Goal: Transaction & Acquisition: Download file/media

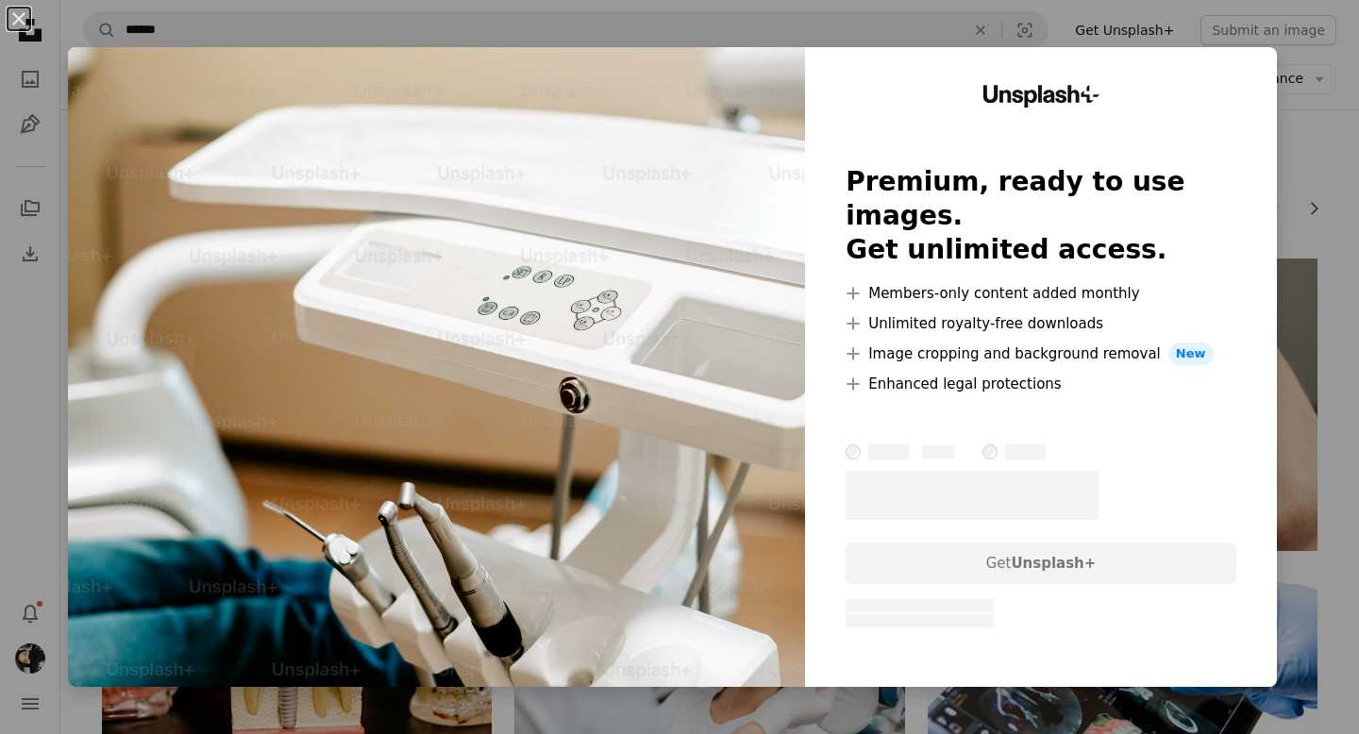
scroll to position [7901, 0]
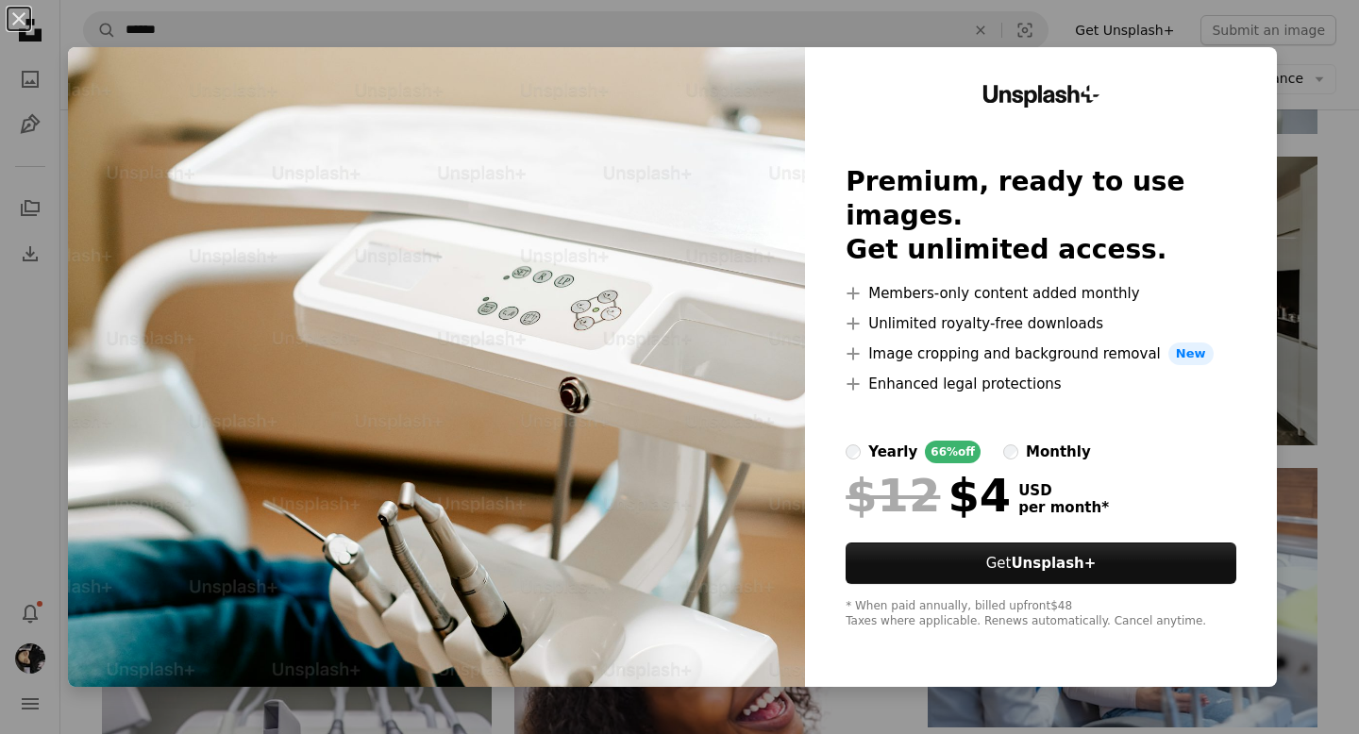
click at [1329, 92] on div "An X shape Unsplash+ Premium, ready to use images. Get unlimited access. A plus…" at bounding box center [679, 367] width 1359 height 734
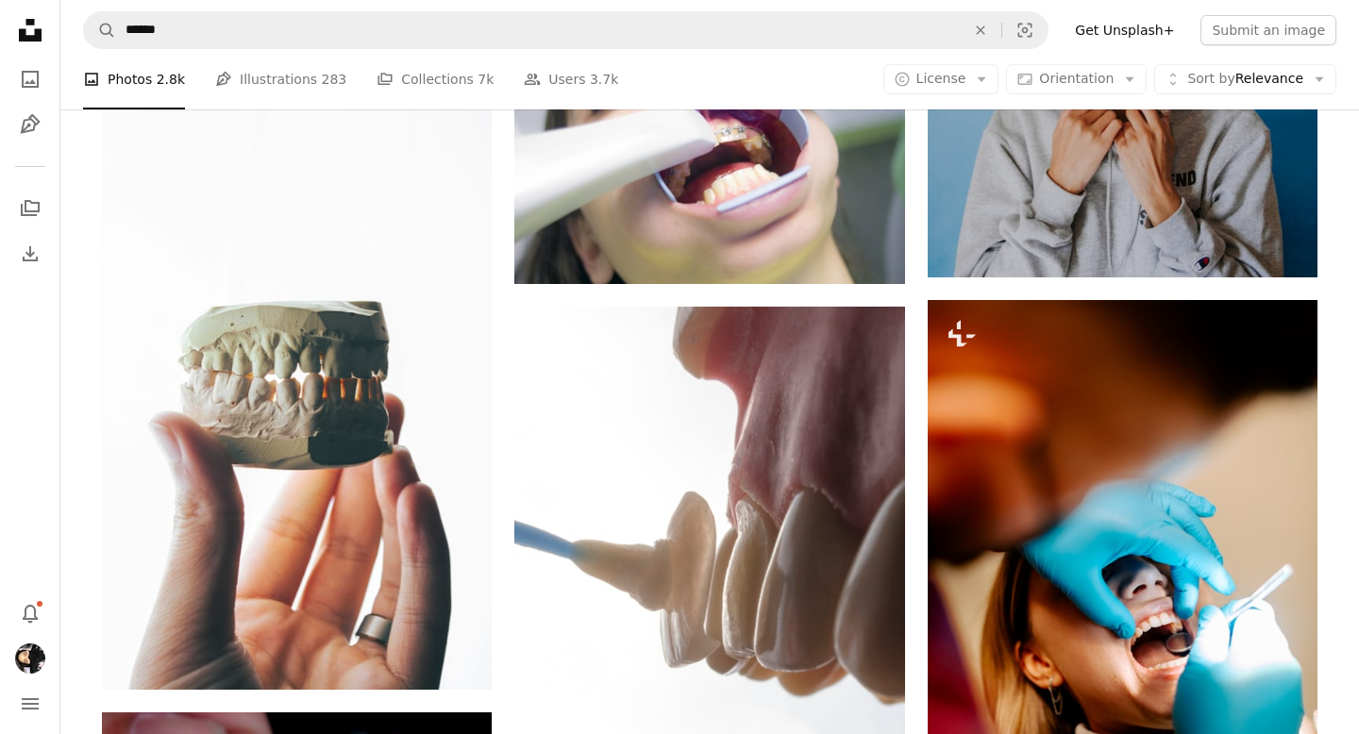
scroll to position [11922, 0]
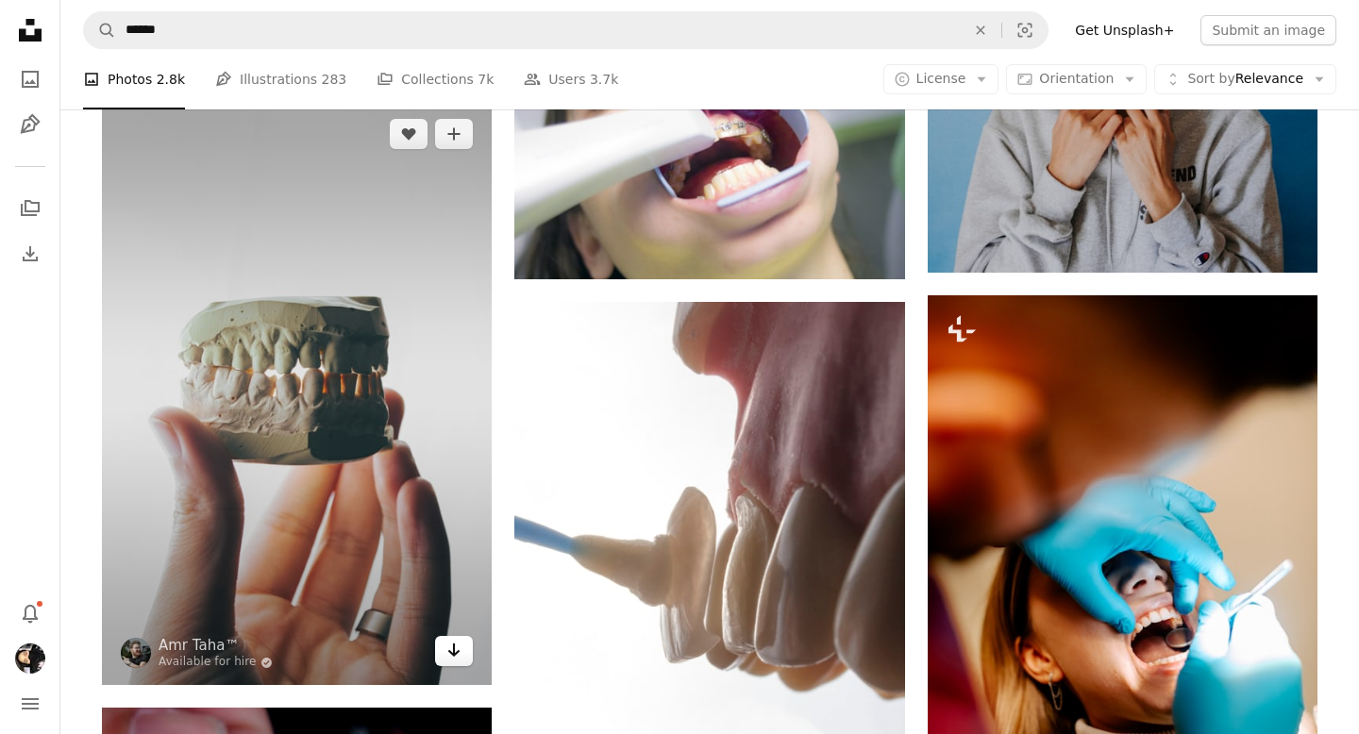
click at [438, 647] on link "Arrow pointing down" at bounding box center [454, 651] width 38 height 30
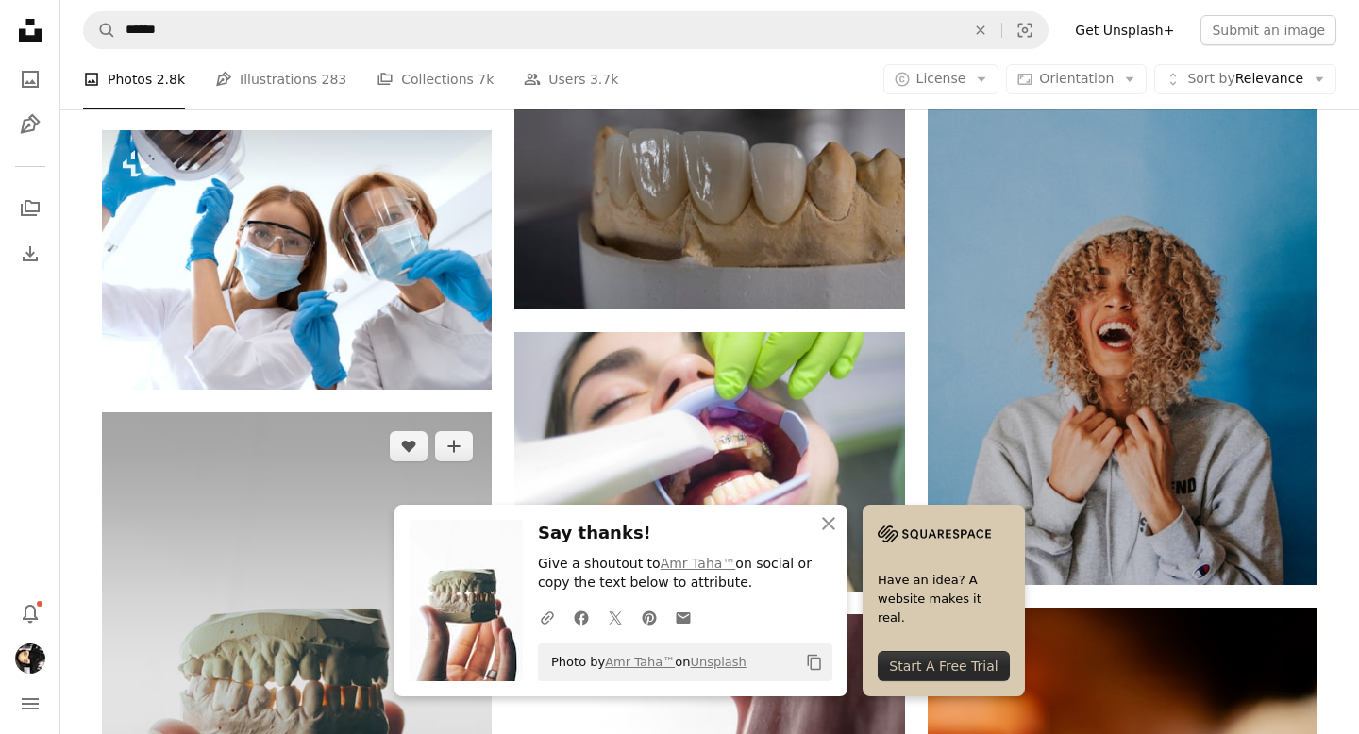
scroll to position [11555, 0]
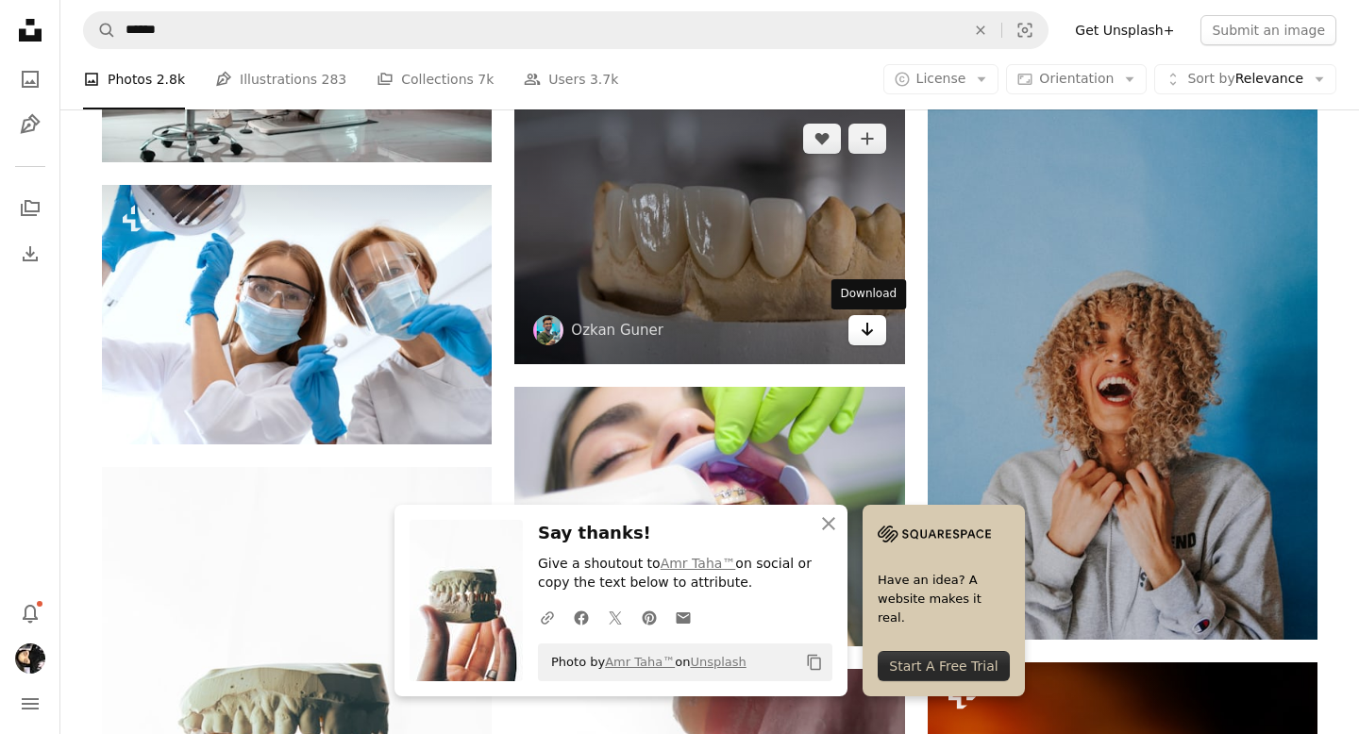
click at [876, 340] on link "Arrow pointing down" at bounding box center [868, 330] width 38 height 30
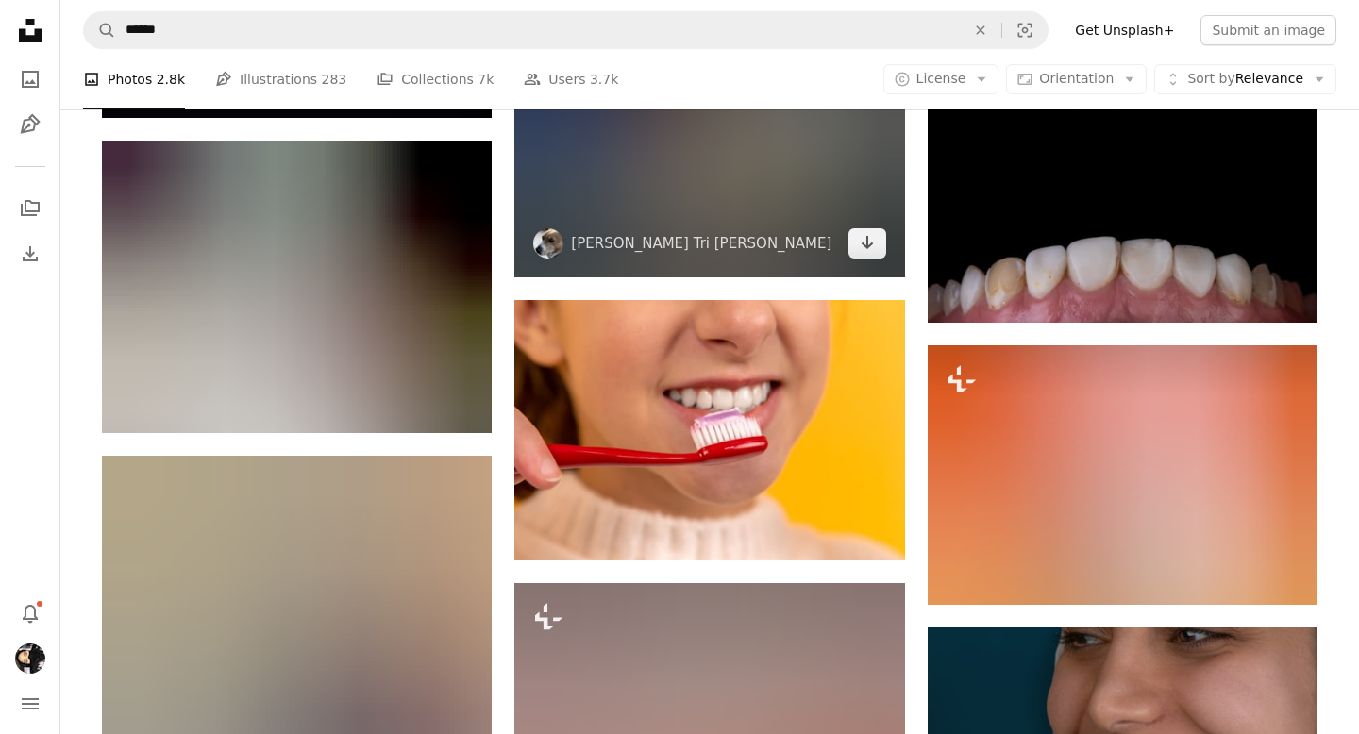
scroll to position [13201, 0]
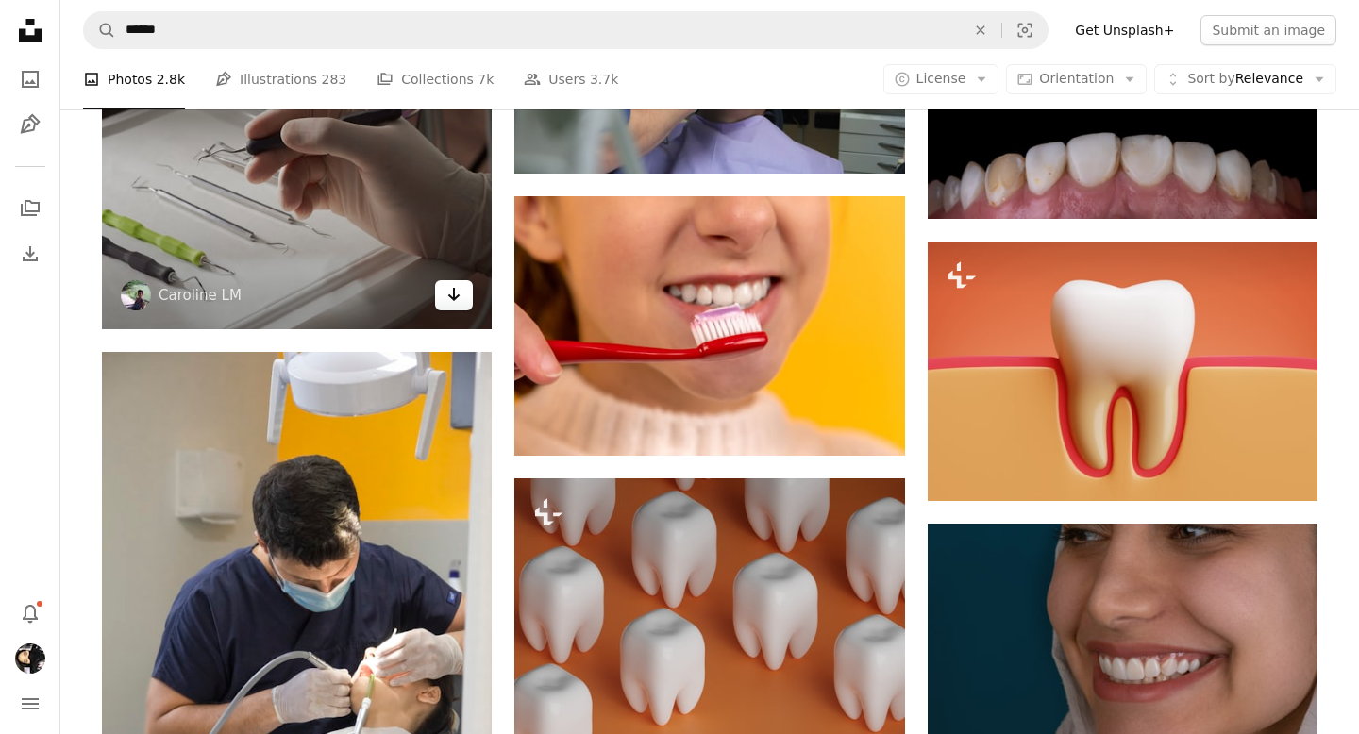
click at [460, 300] on icon "Arrow pointing down" at bounding box center [454, 294] width 15 height 23
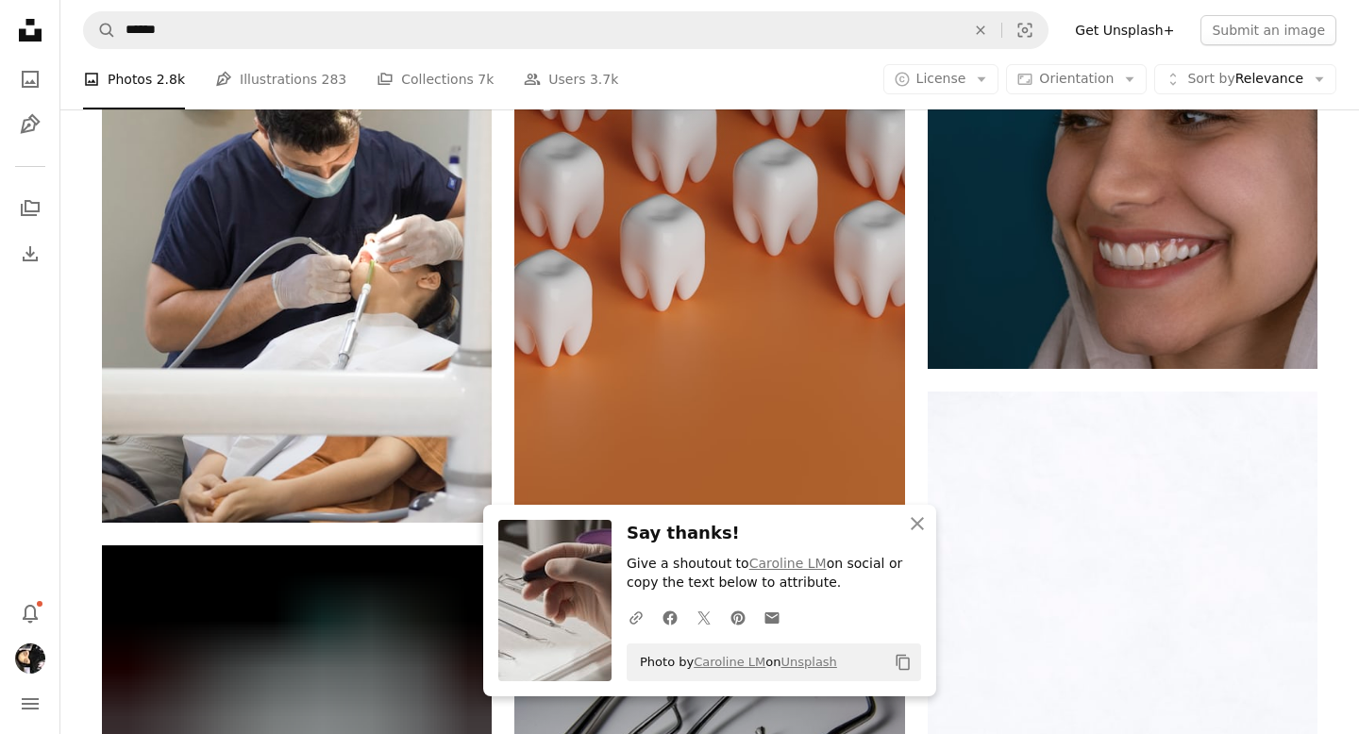
scroll to position [14184, 0]
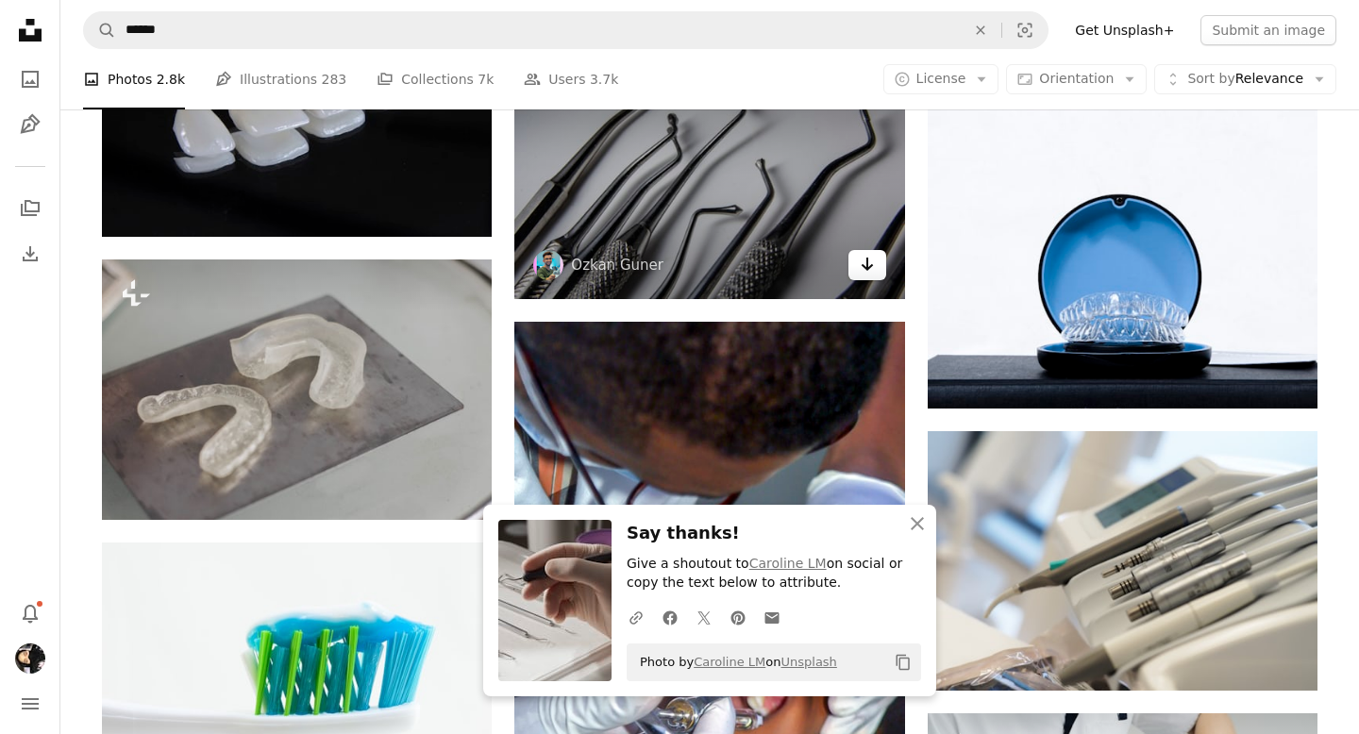
click at [862, 265] on icon "Arrow pointing down" at bounding box center [867, 264] width 15 height 23
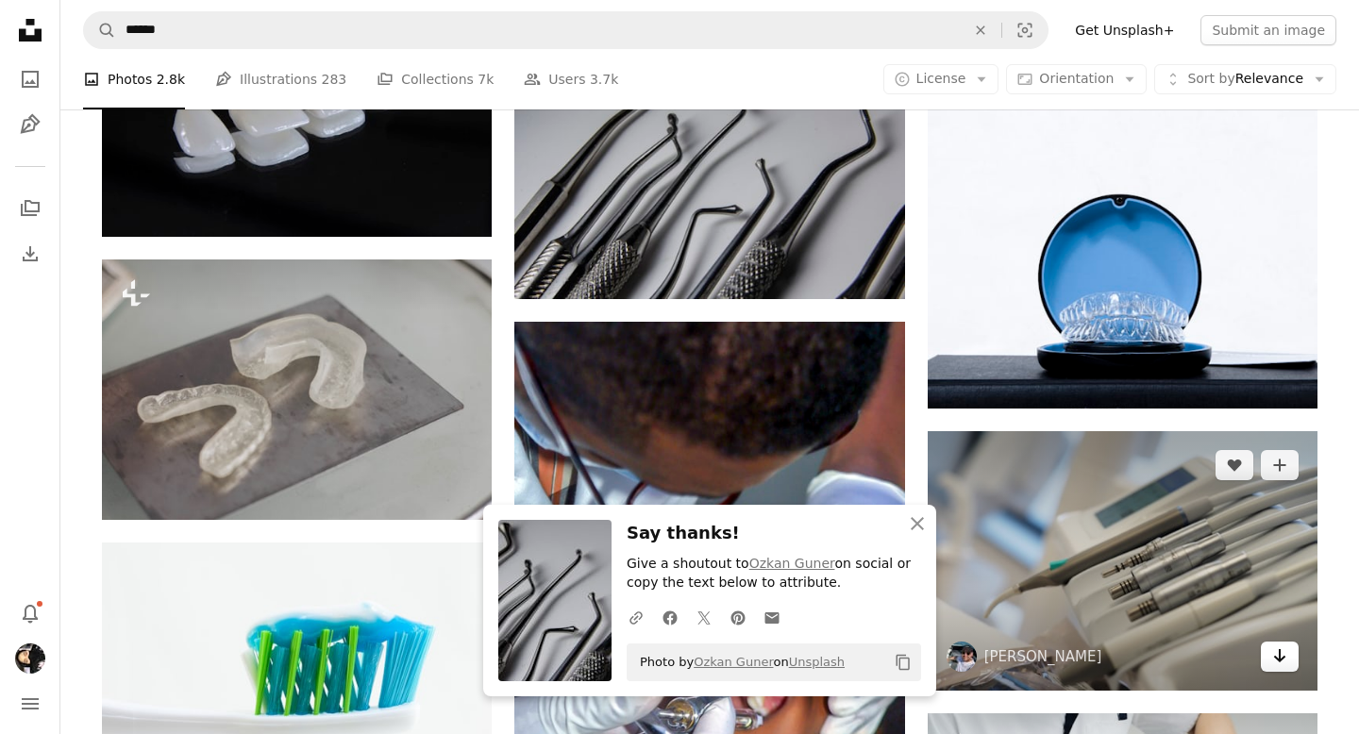
click at [1281, 660] on icon "Arrow pointing down" at bounding box center [1280, 656] width 15 height 23
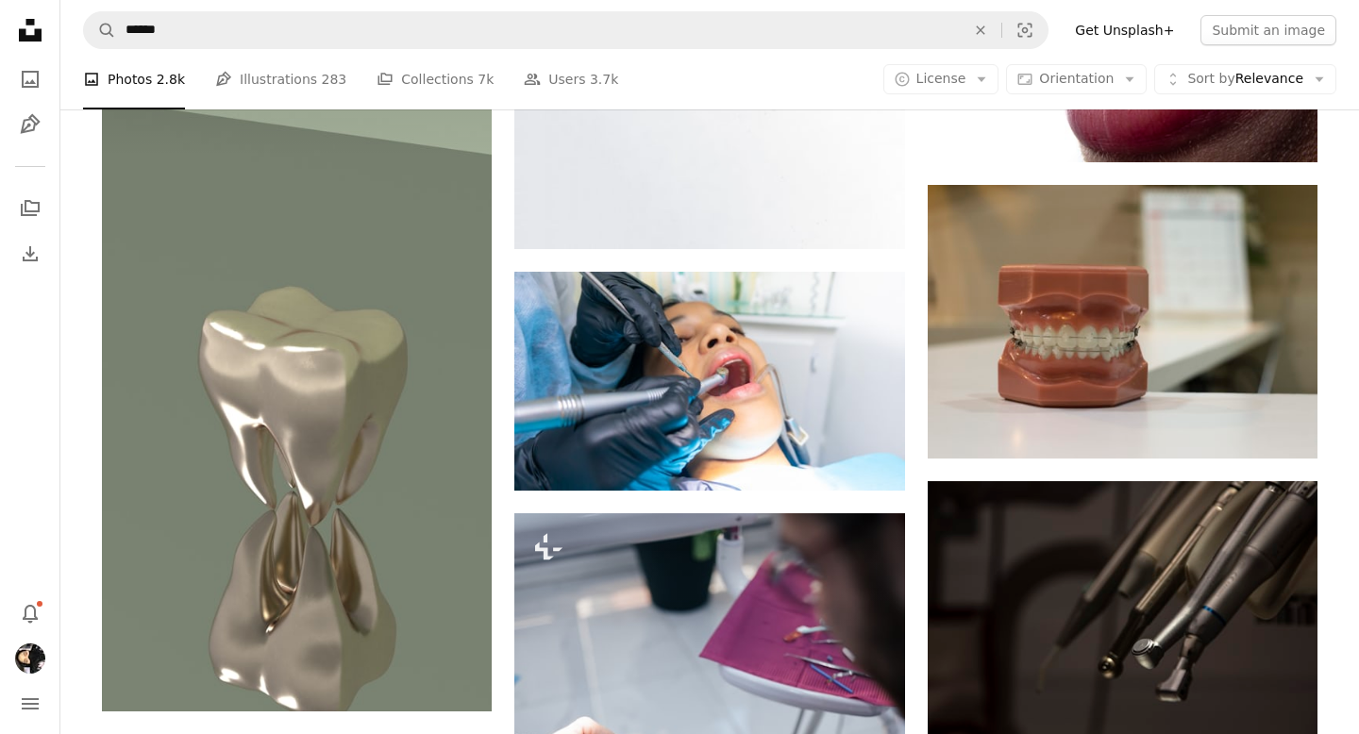
scroll to position [9920, 0]
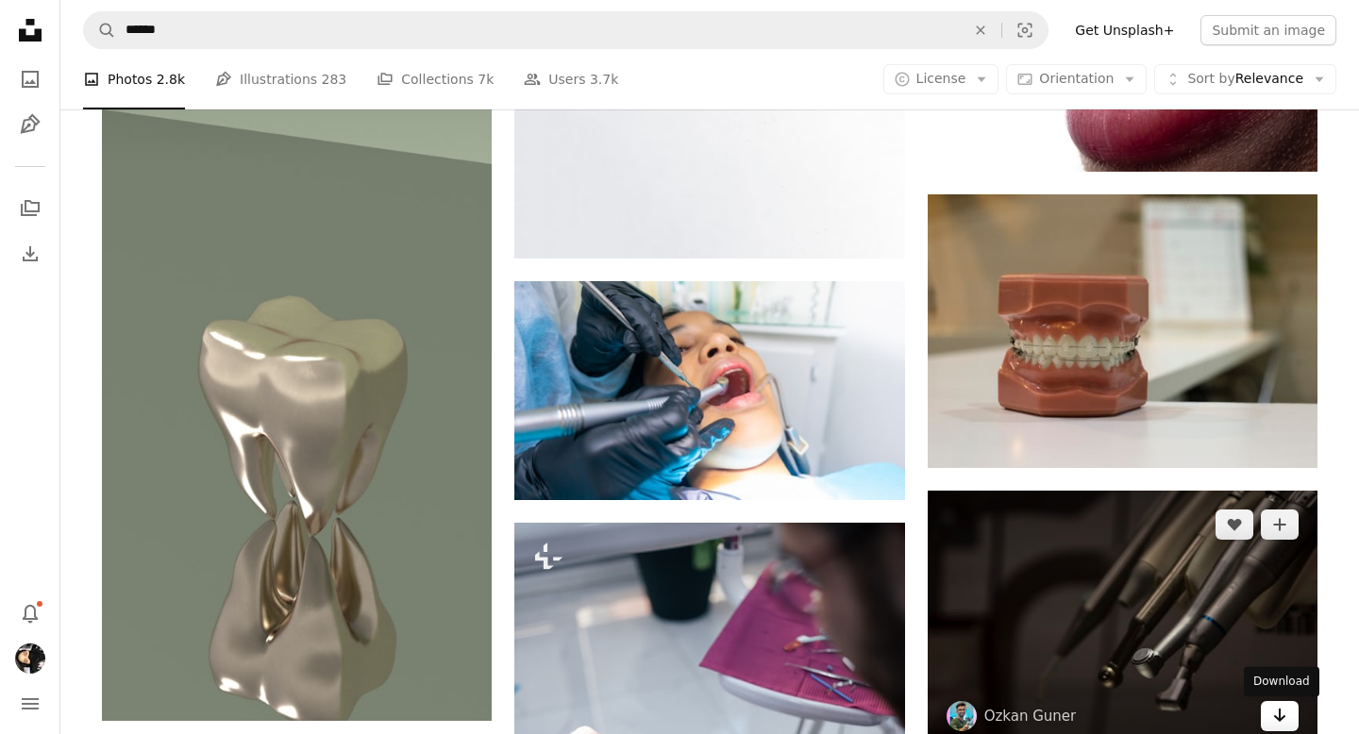
click at [1282, 717] on icon "Arrow pointing down" at bounding box center [1280, 715] width 15 height 23
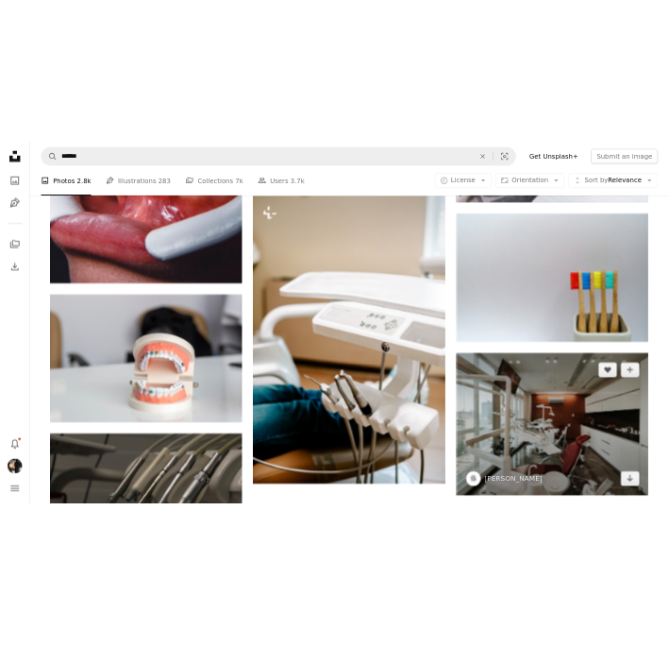
scroll to position [7636, 0]
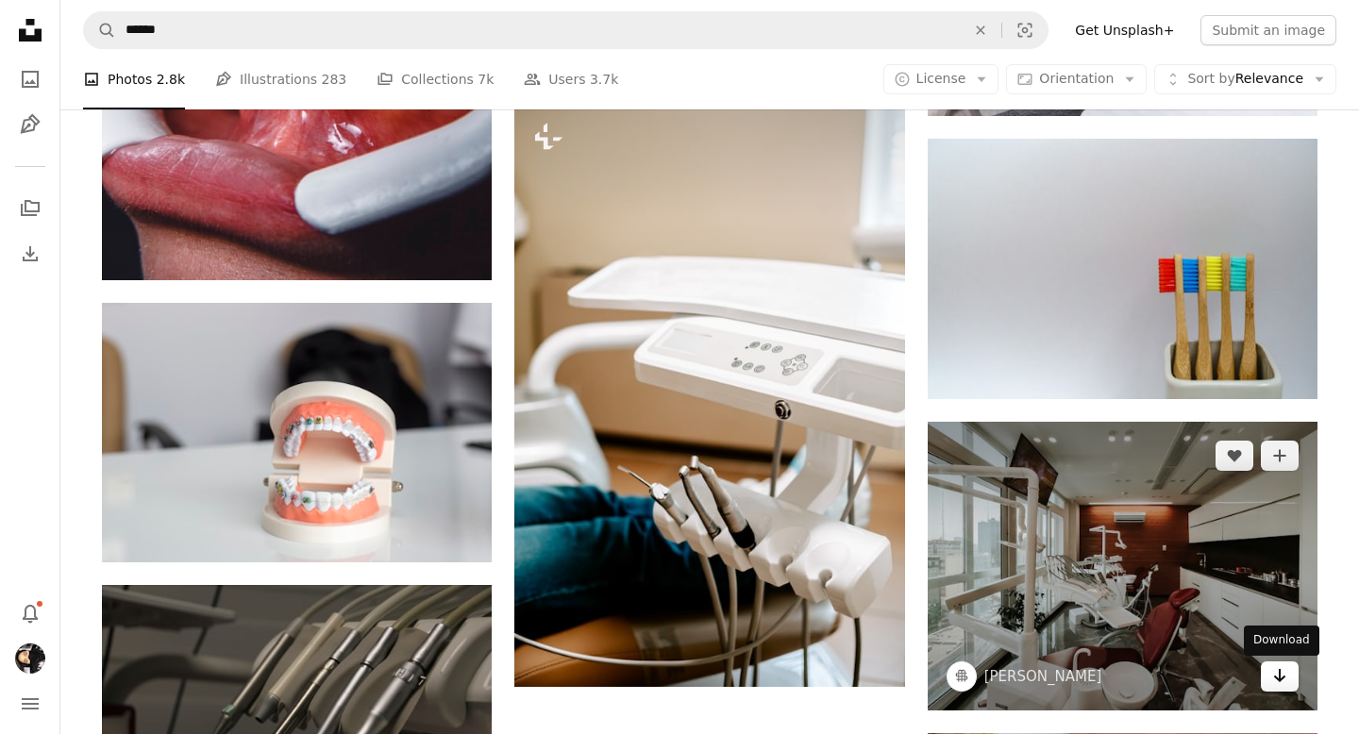
click at [1279, 682] on icon "Download" at bounding box center [1280, 675] width 12 height 13
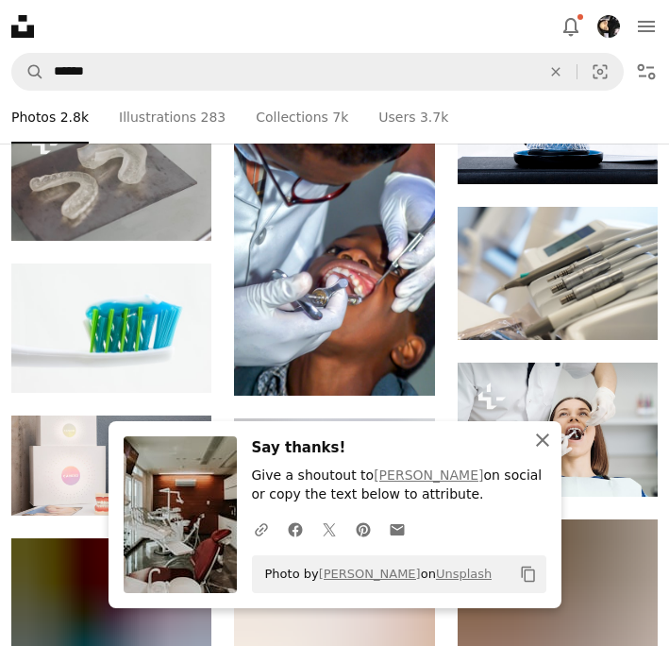
scroll to position [7876, 0]
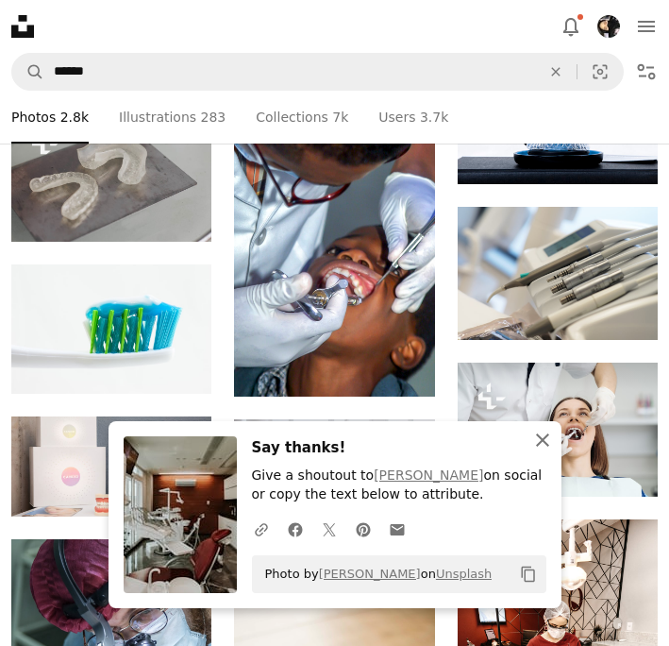
click at [536, 440] on icon "An X shape" at bounding box center [542, 440] width 23 height 23
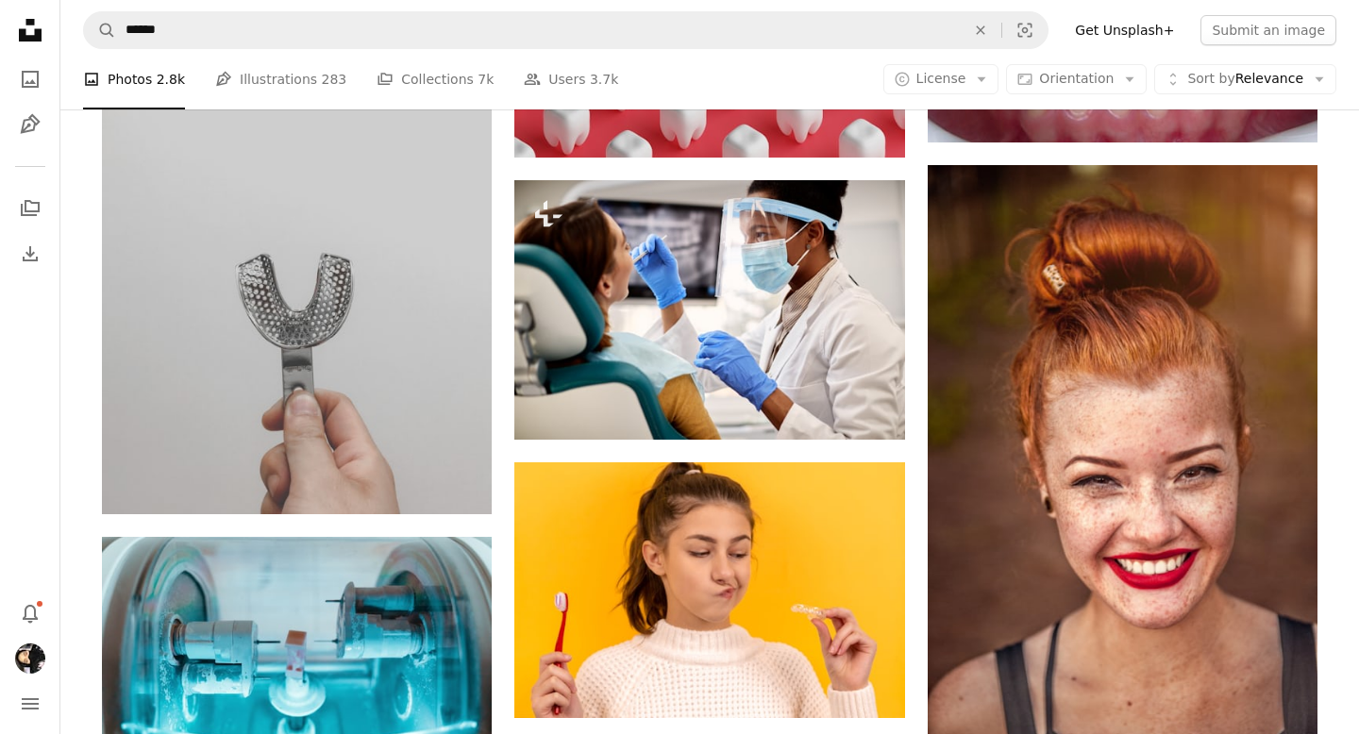
scroll to position [26369, 0]
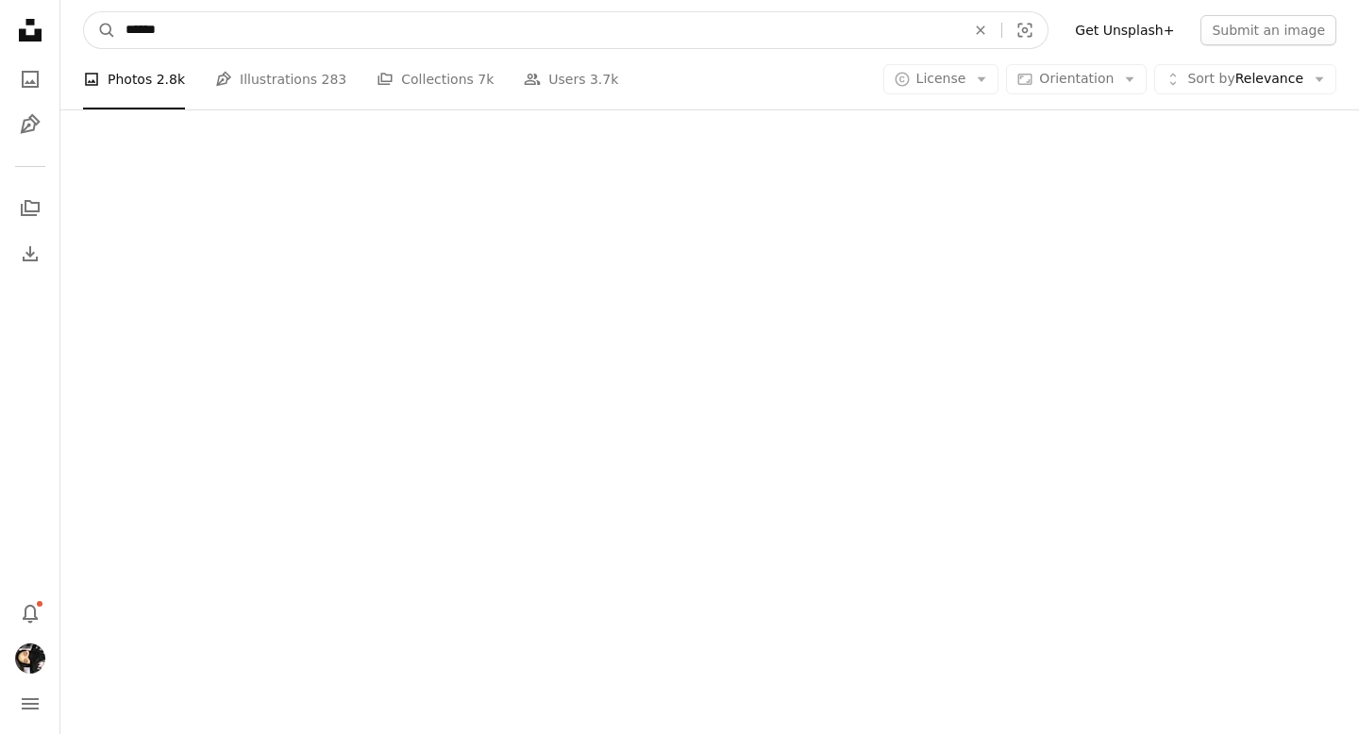
click at [844, 43] on input "******" at bounding box center [538, 30] width 844 height 36
click at [84, 12] on button "A magnifying glass" at bounding box center [100, 30] width 32 height 36
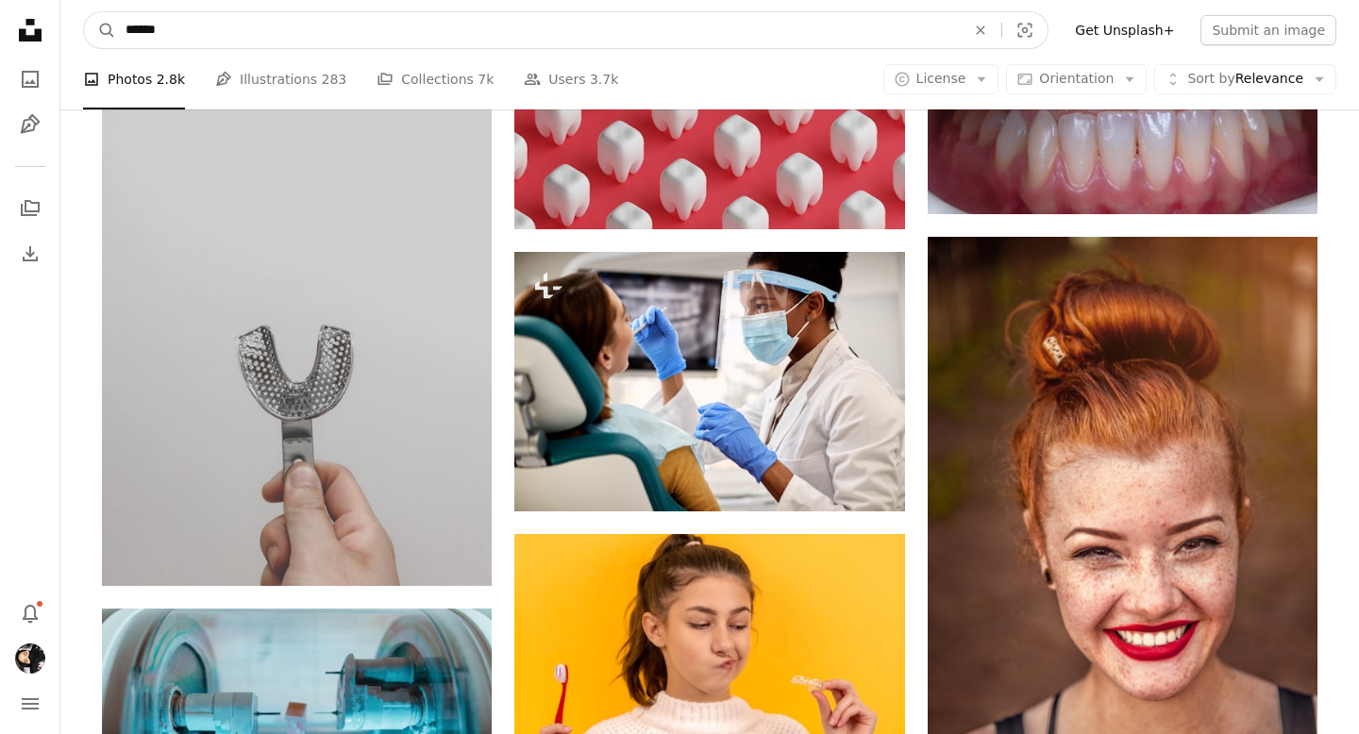
scroll to position [24028, 0]
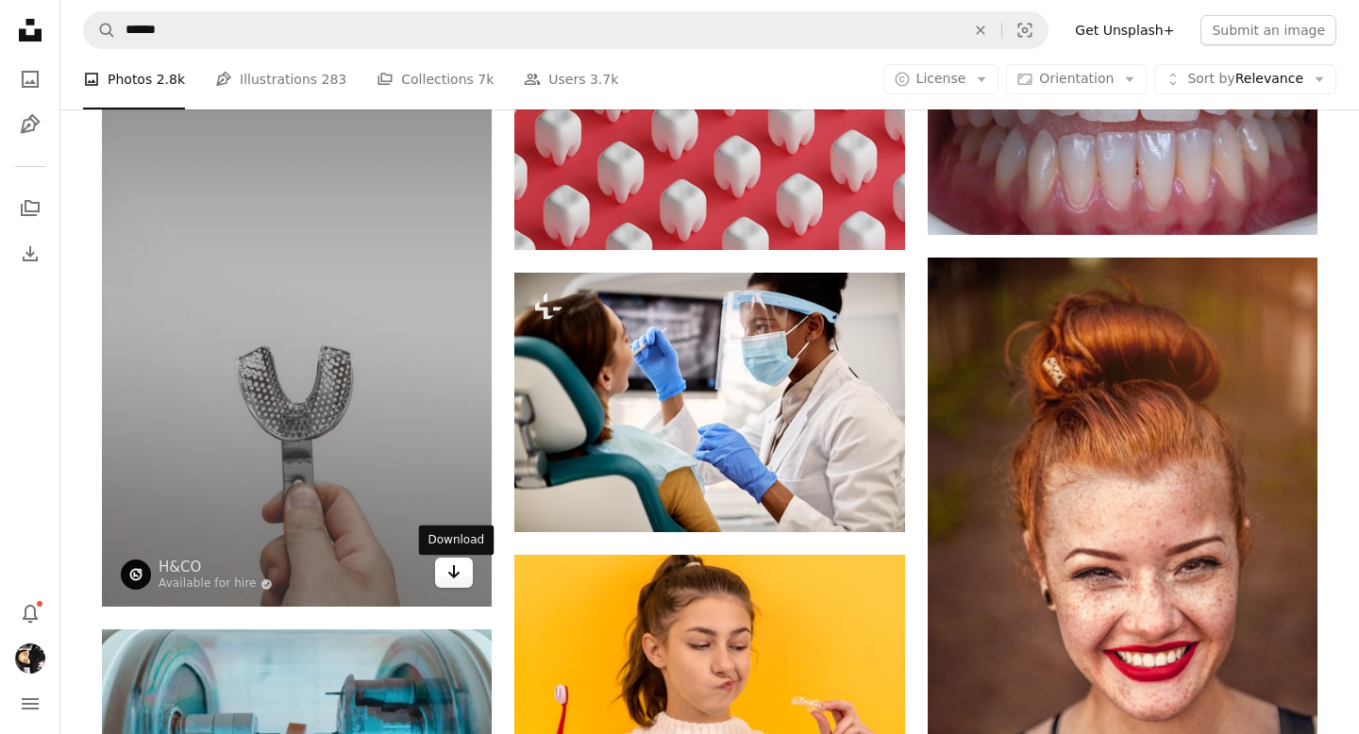
click at [456, 582] on icon "Arrow pointing down" at bounding box center [454, 572] width 15 height 23
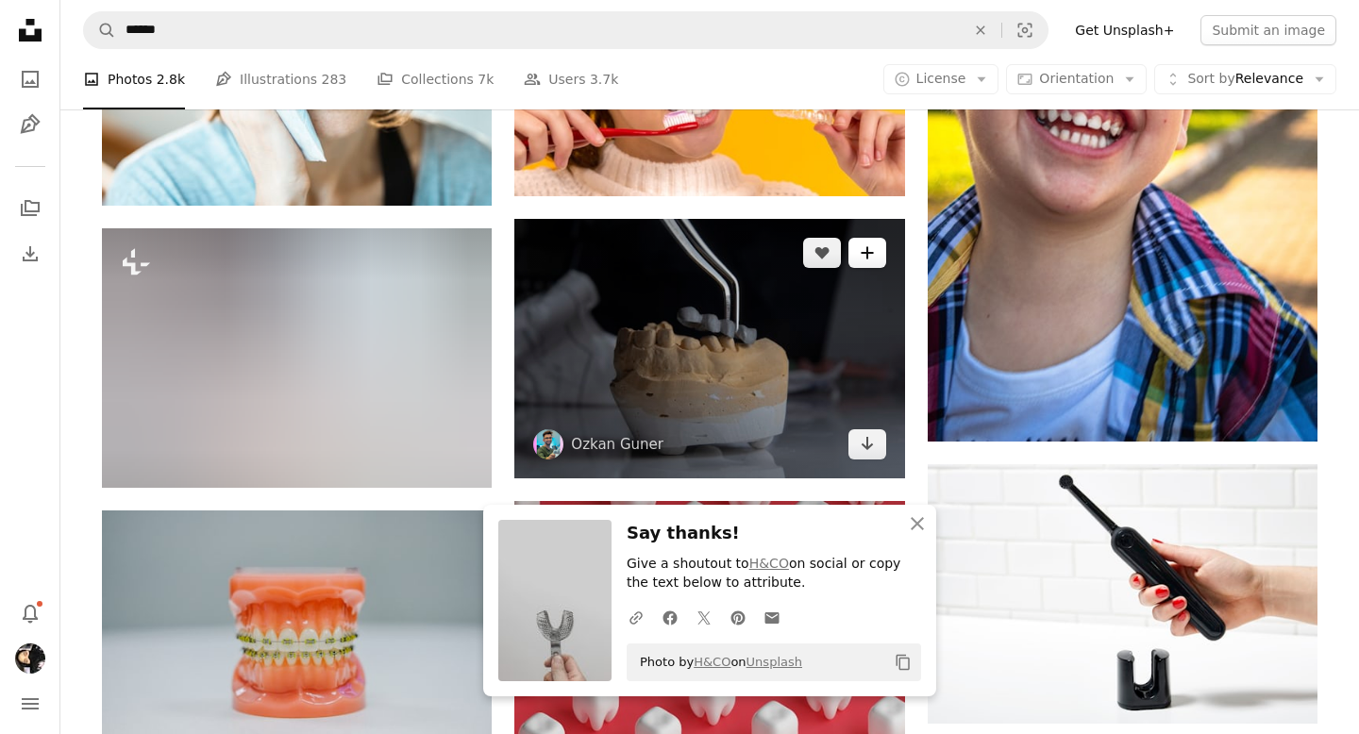
scroll to position [23345, 0]
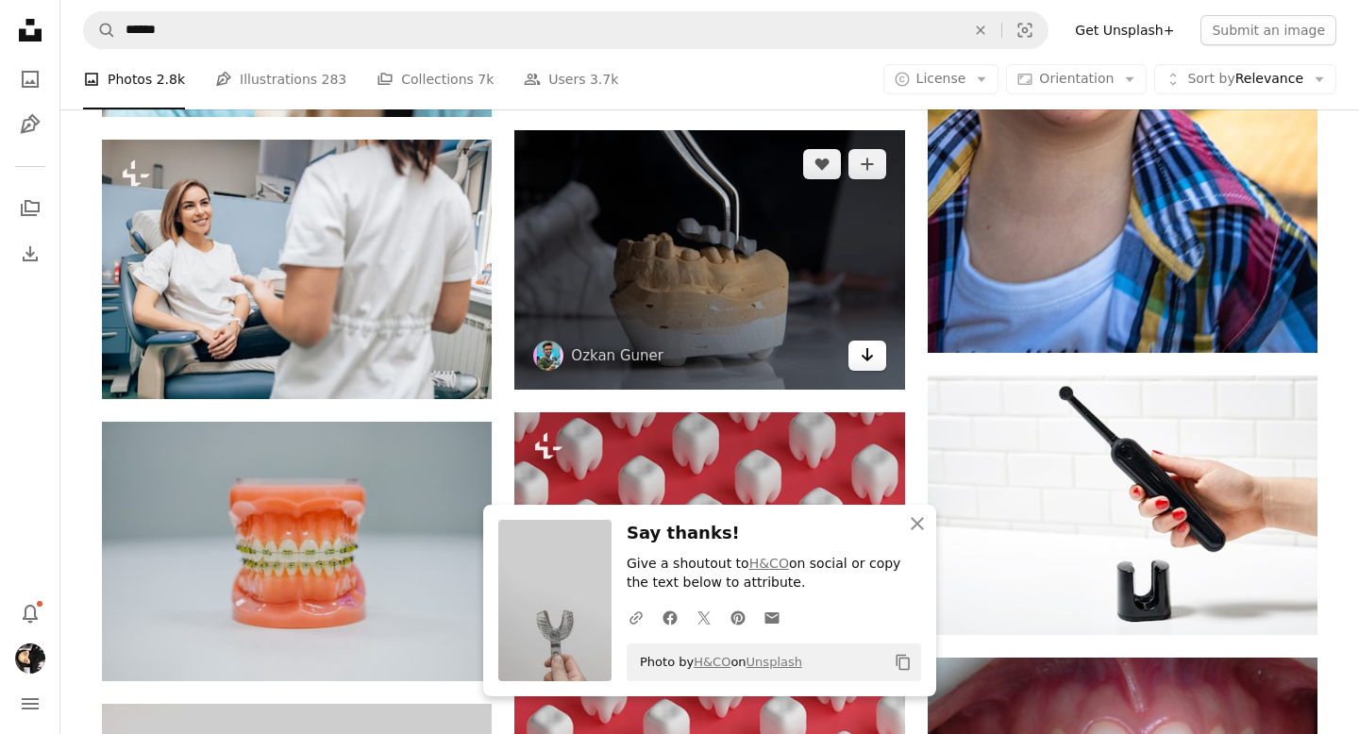
click at [868, 366] on icon "Arrow pointing down" at bounding box center [867, 355] width 15 height 23
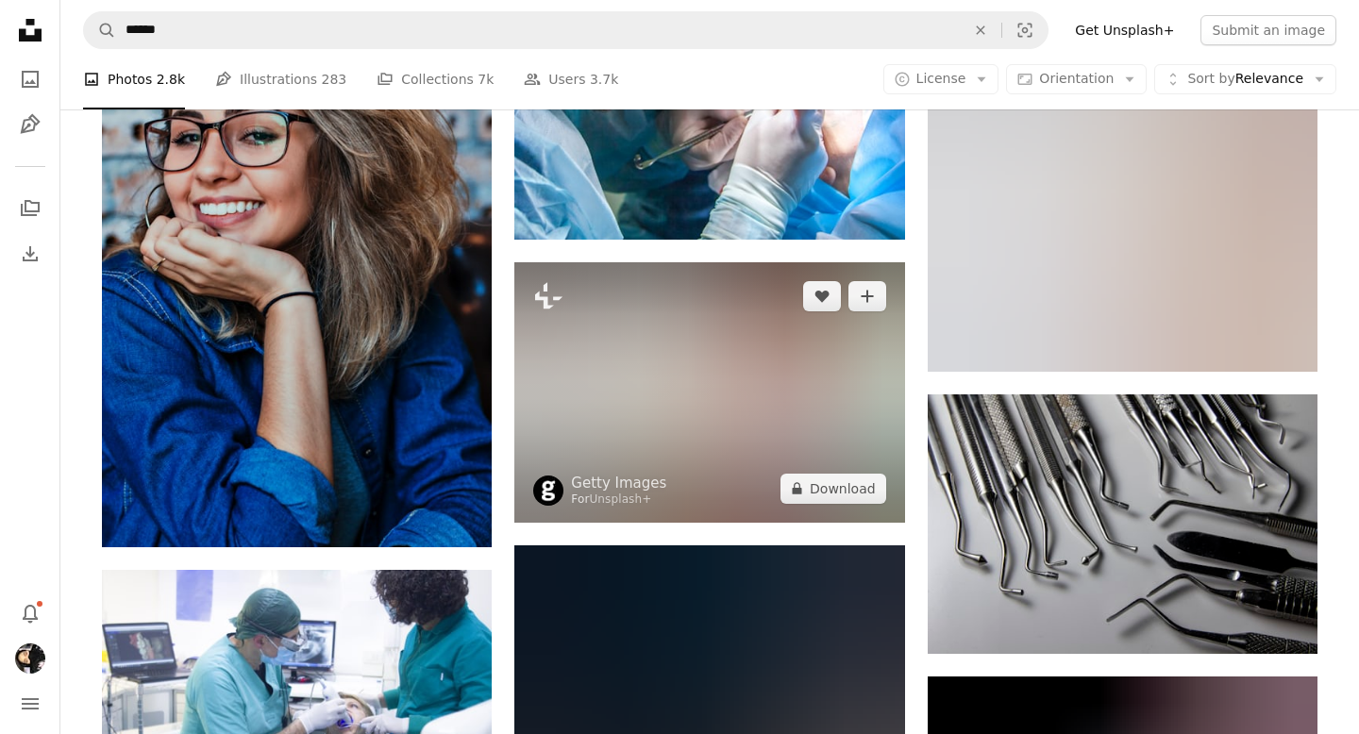
scroll to position [16572, 0]
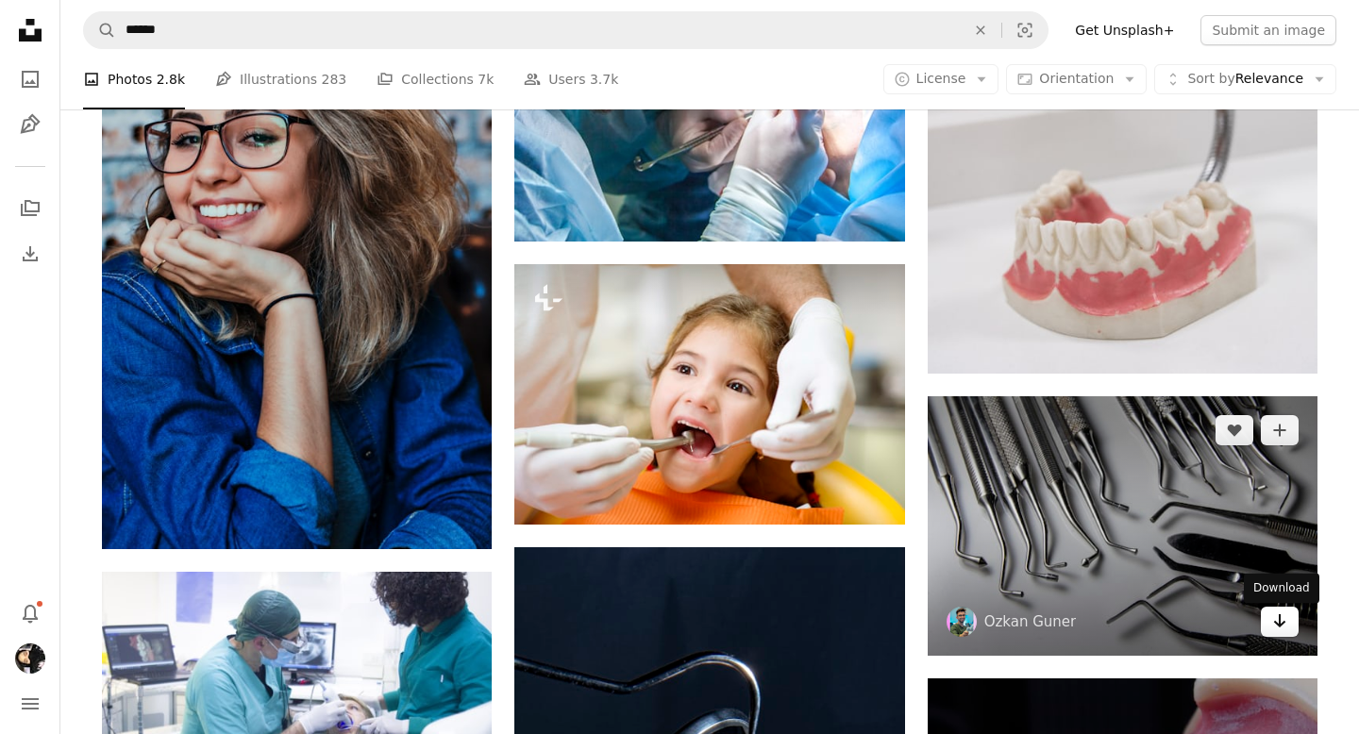
click at [1287, 632] on icon "Arrow pointing down" at bounding box center [1280, 621] width 15 height 23
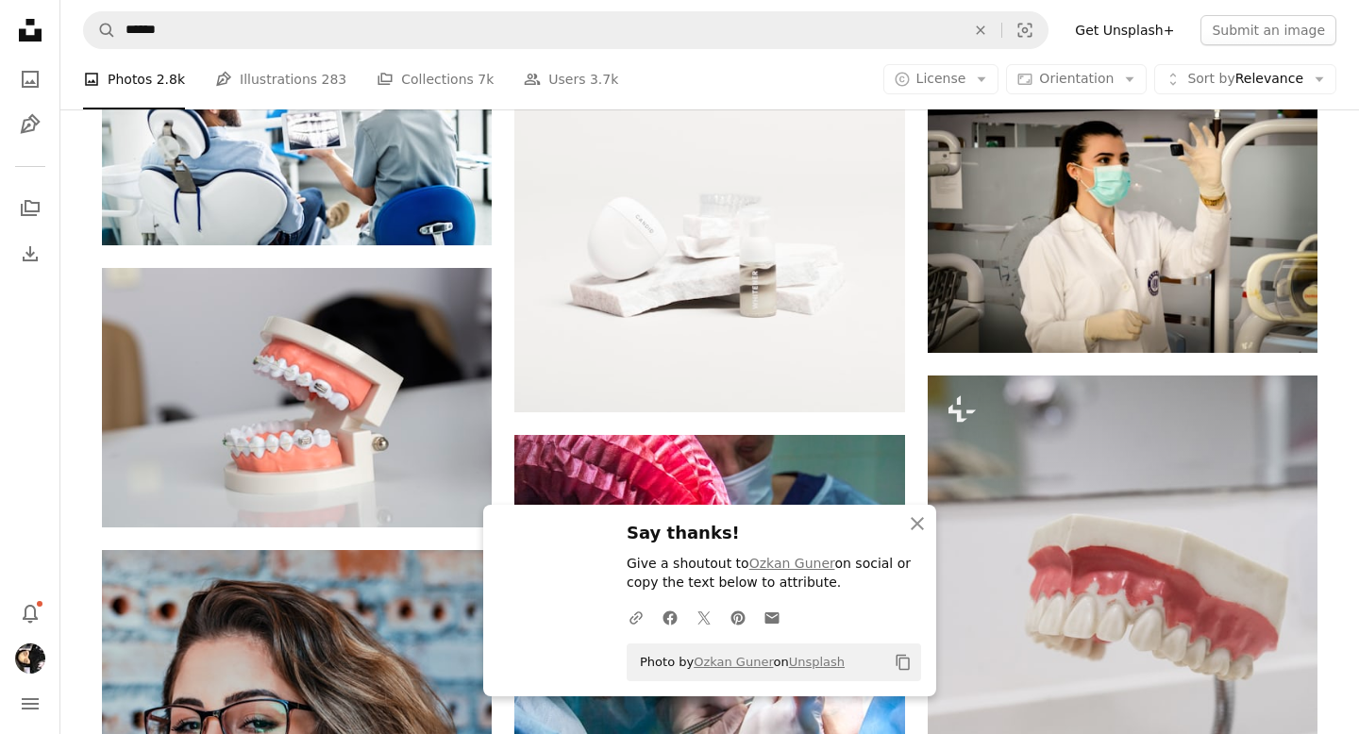
scroll to position [15984, 0]
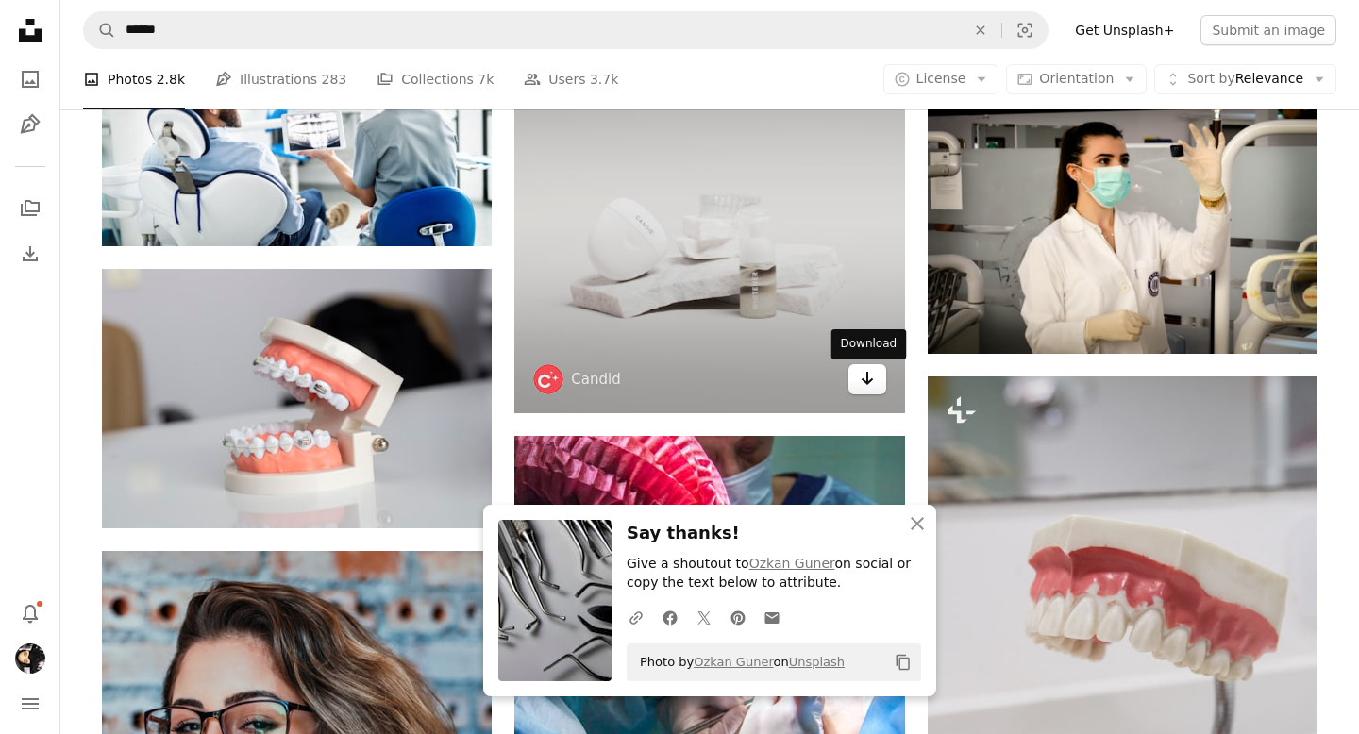
click at [869, 389] on icon "Arrow pointing down" at bounding box center [867, 378] width 15 height 23
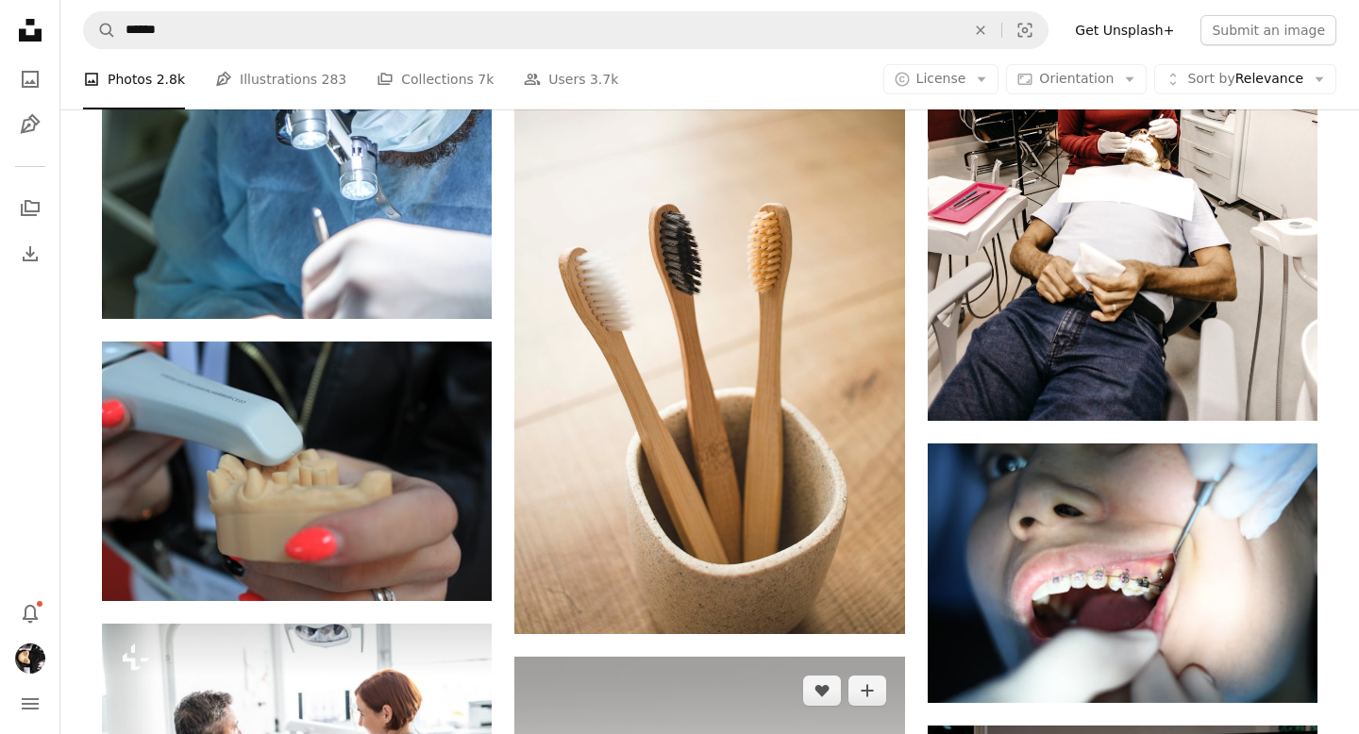
scroll to position [15540, 0]
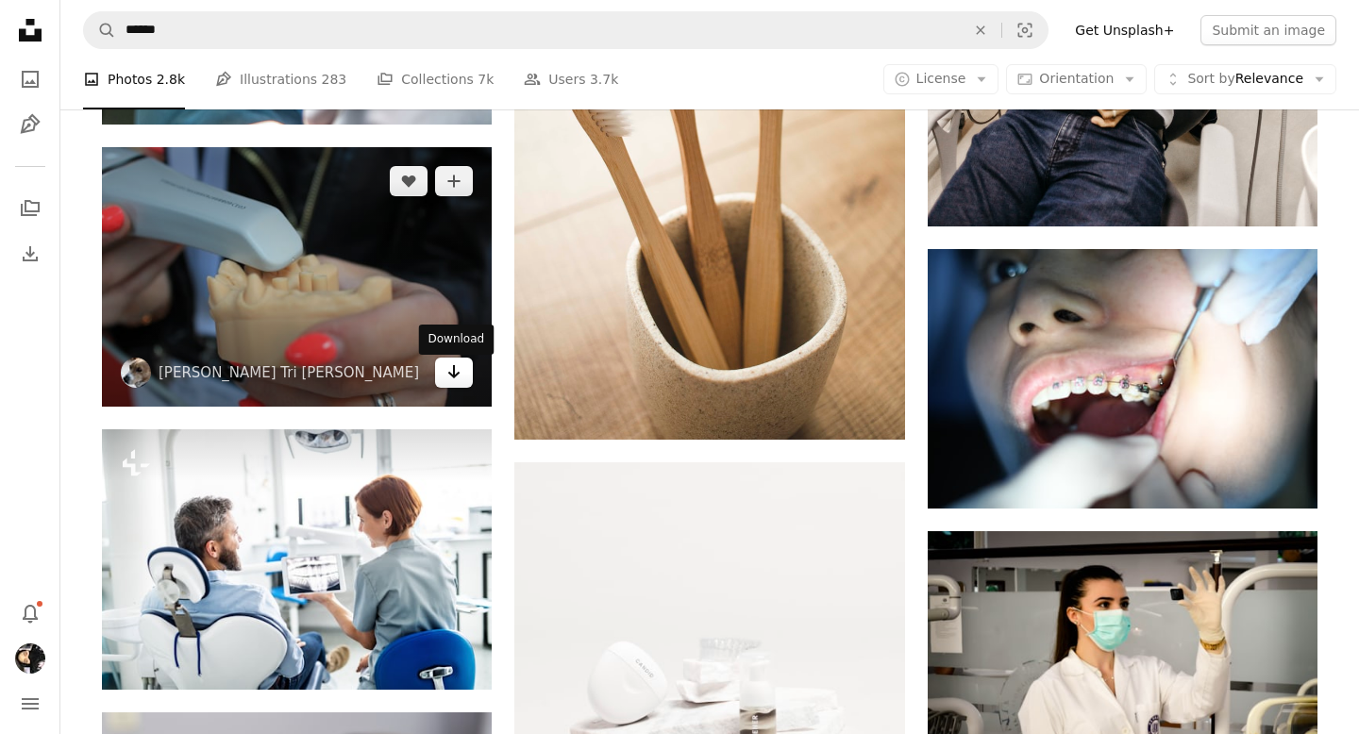
click at [461, 383] on icon "Arrow pointing down" at bounding box center [454, 372] width 15 height 23
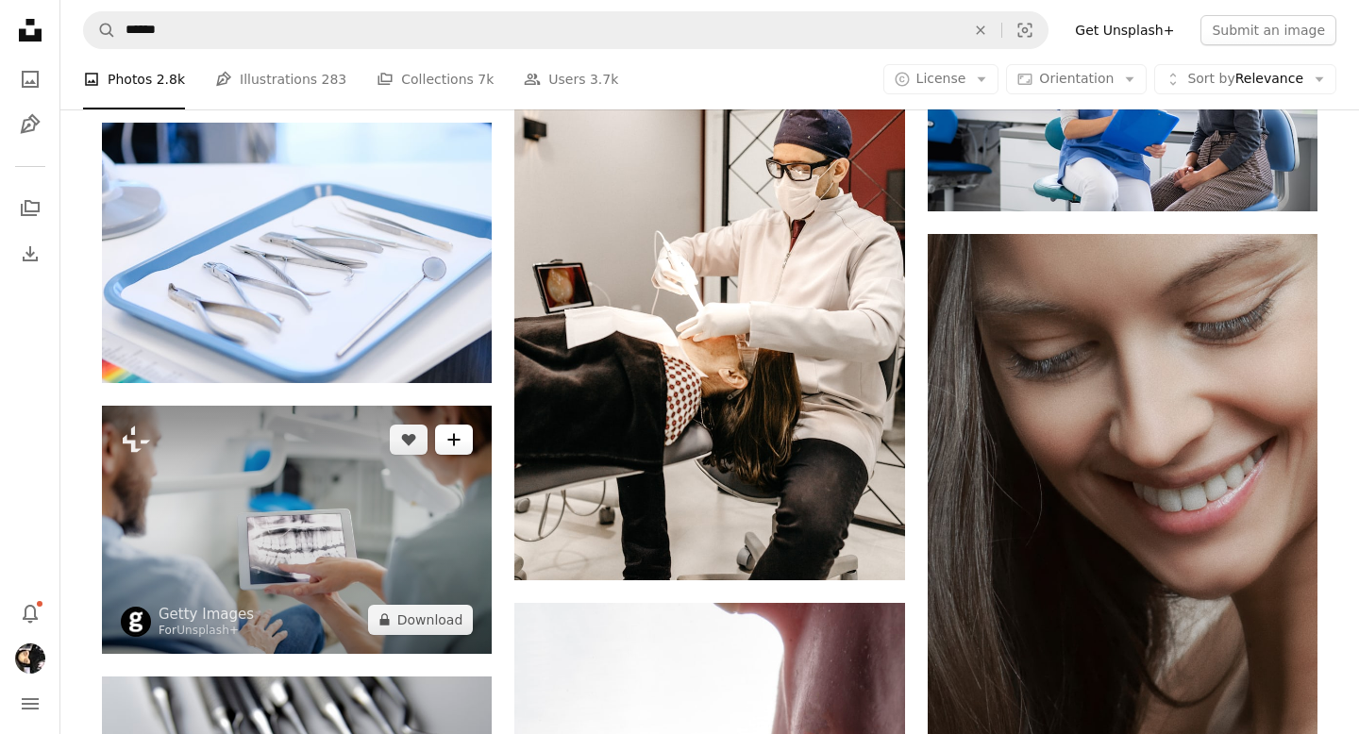
scroll to position [8992, 0]
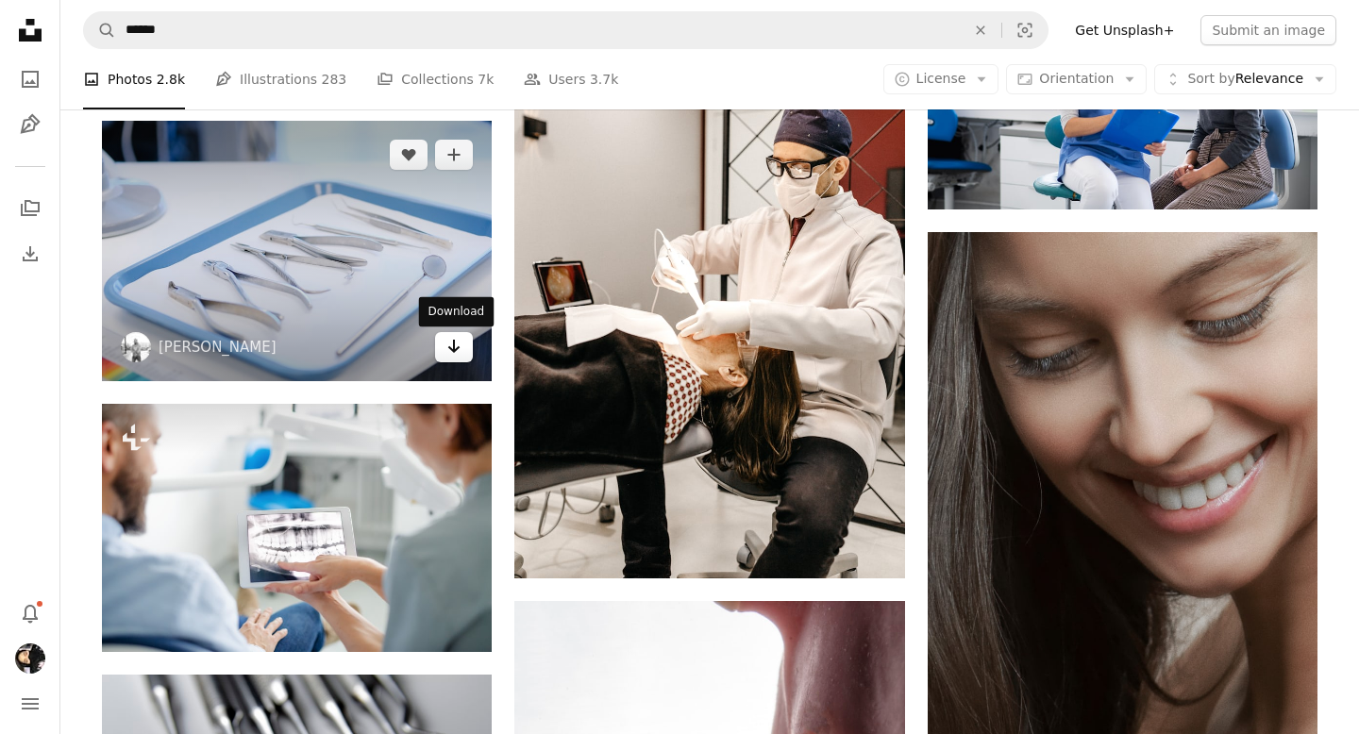
click at [459, 354] on icon "Arrow pointing down" at bounding box center [454, 346] width 15 height 23
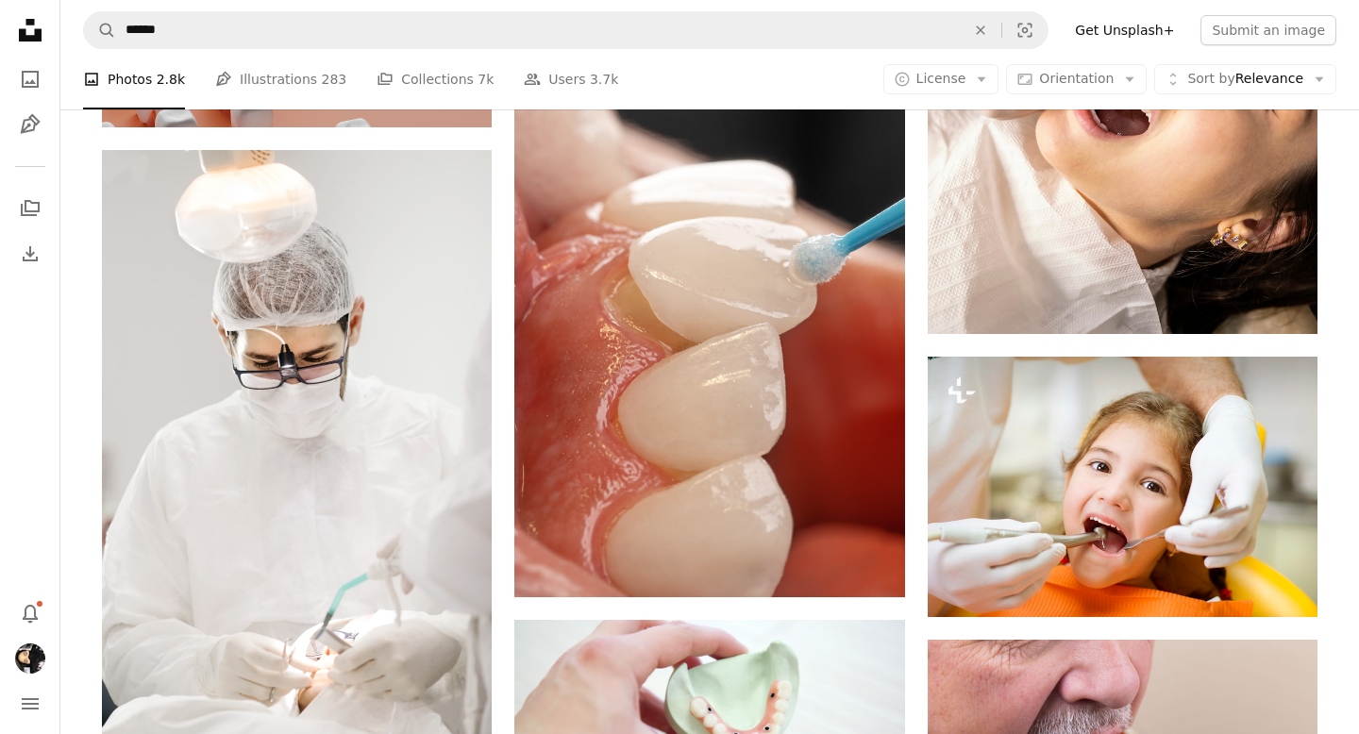
scroll to position [5404, 0]
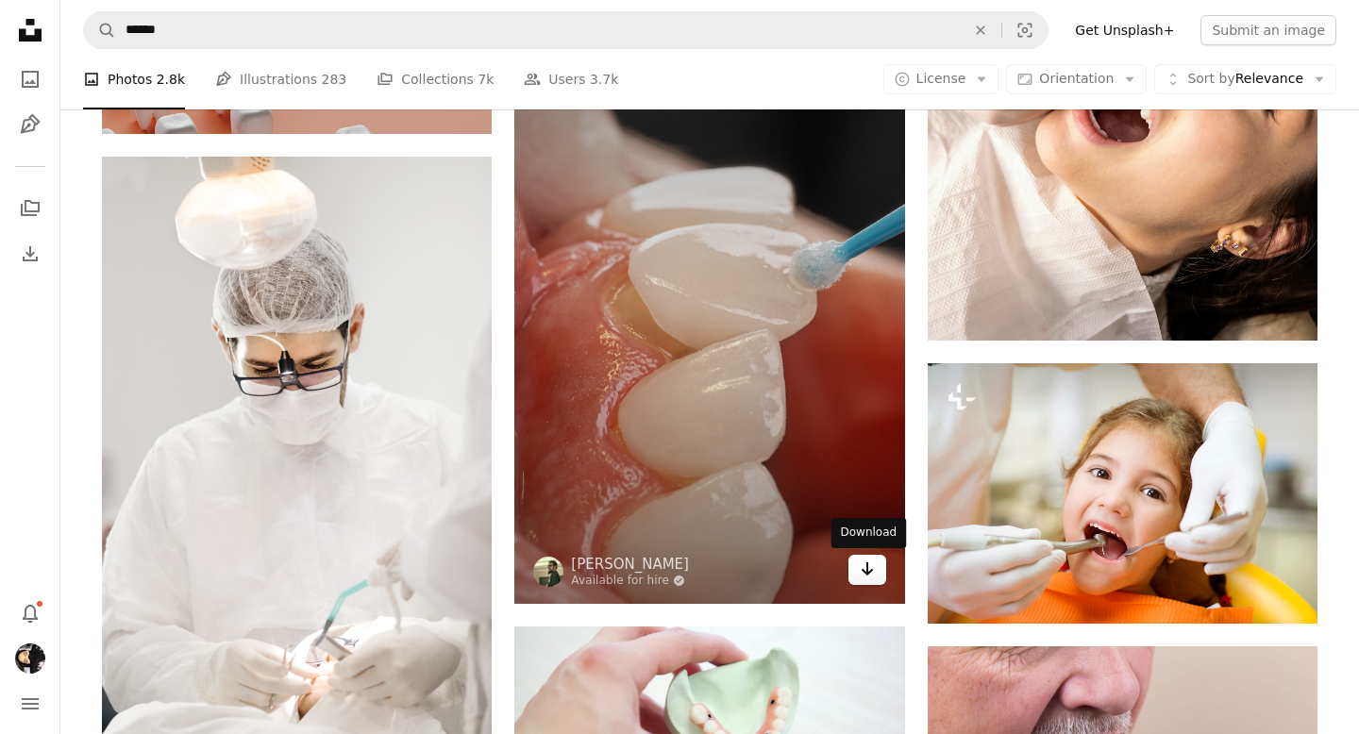
click at [866, 581] on icon "Arrow pointing down" at bounding box center [867, 569] width 15 height 23
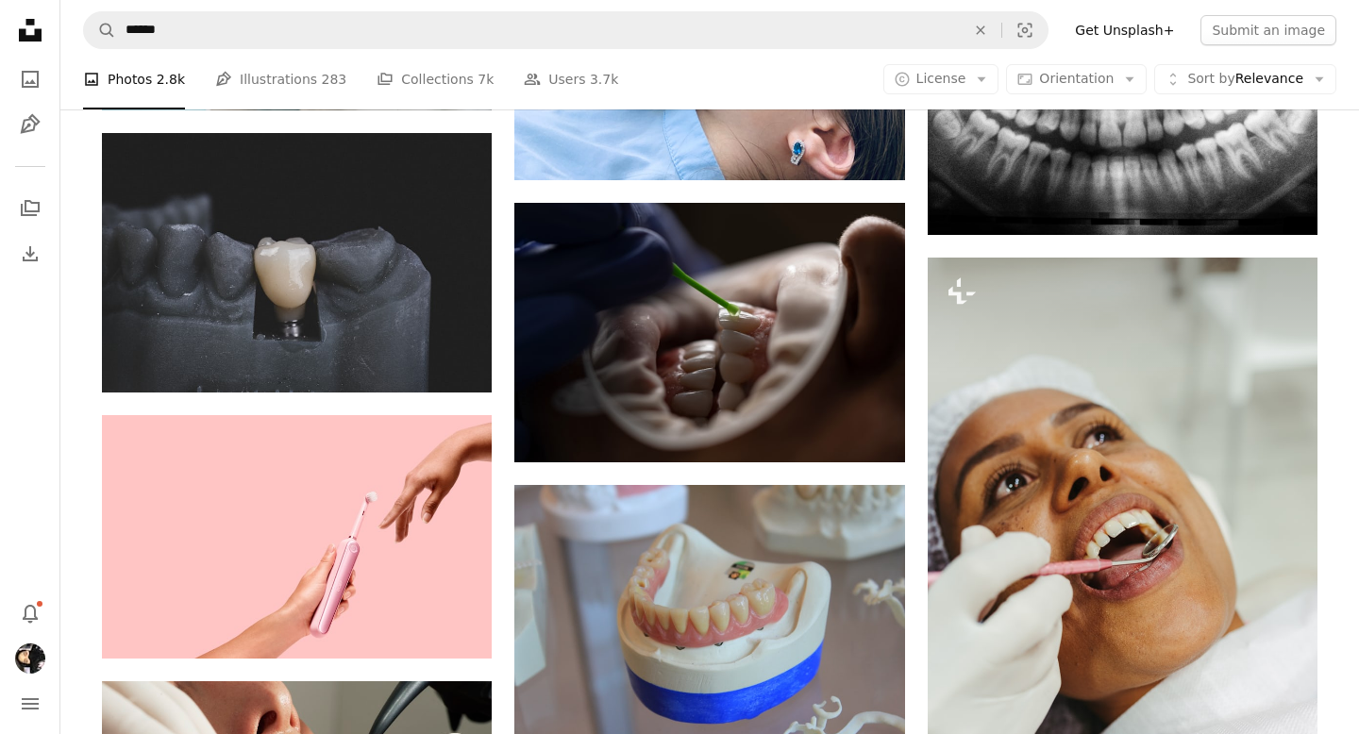
scroll to position [3194, 0]
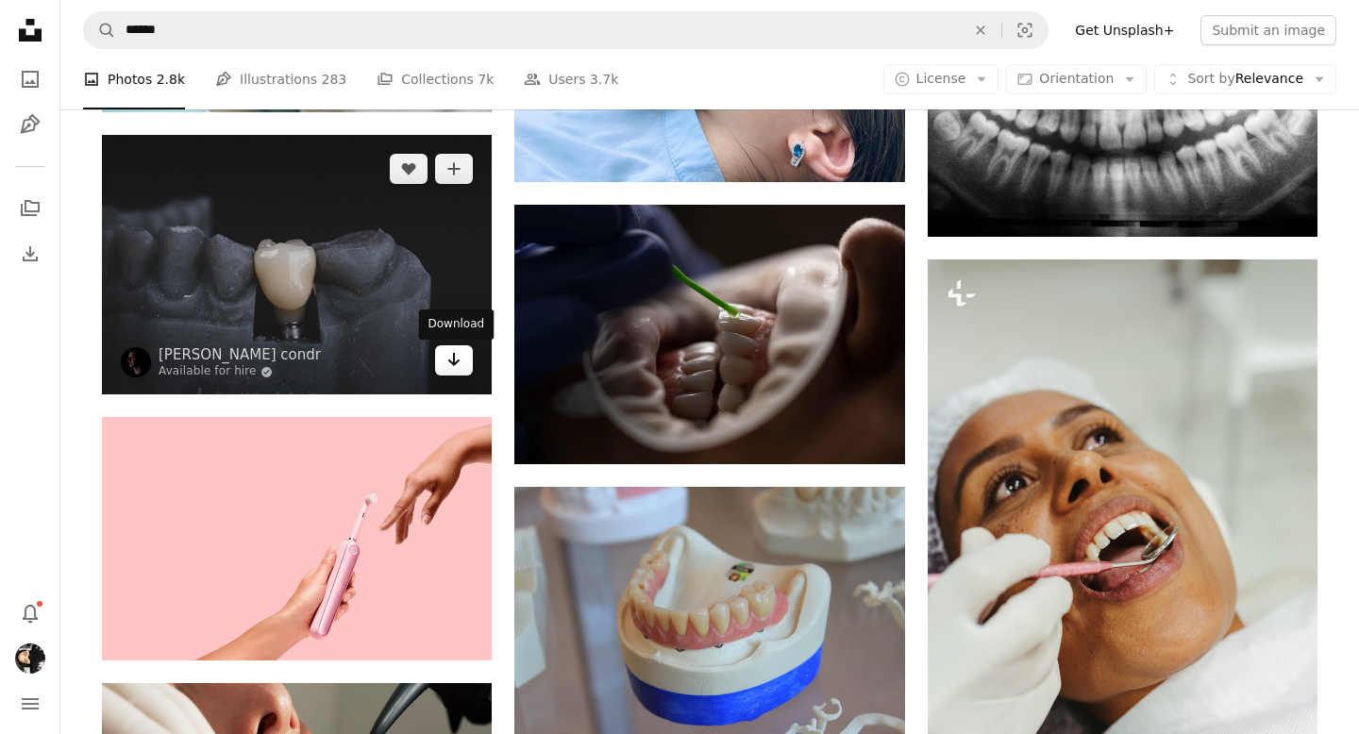
click at [454, 367] on icon "Arrow pointing down" at bounding box center [454, 359] width 15 height 23
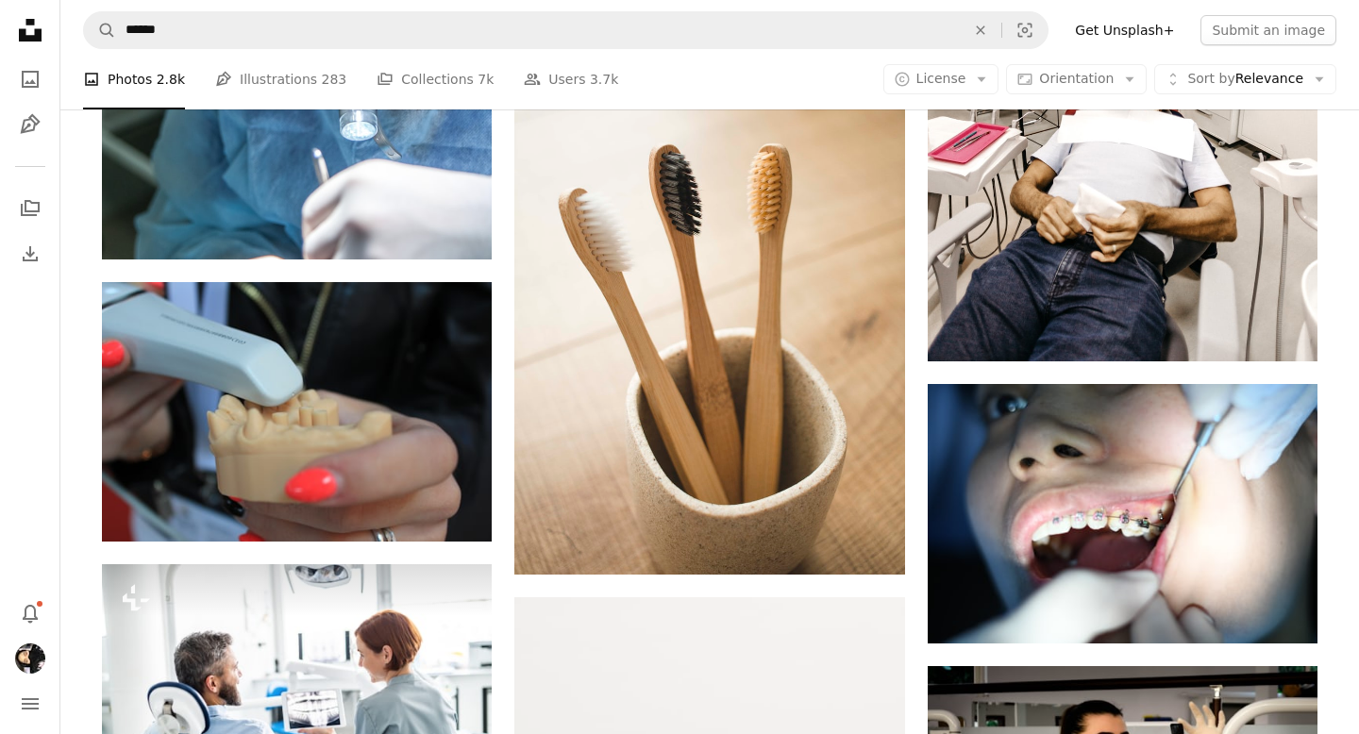
scroll to position [15430, 0]
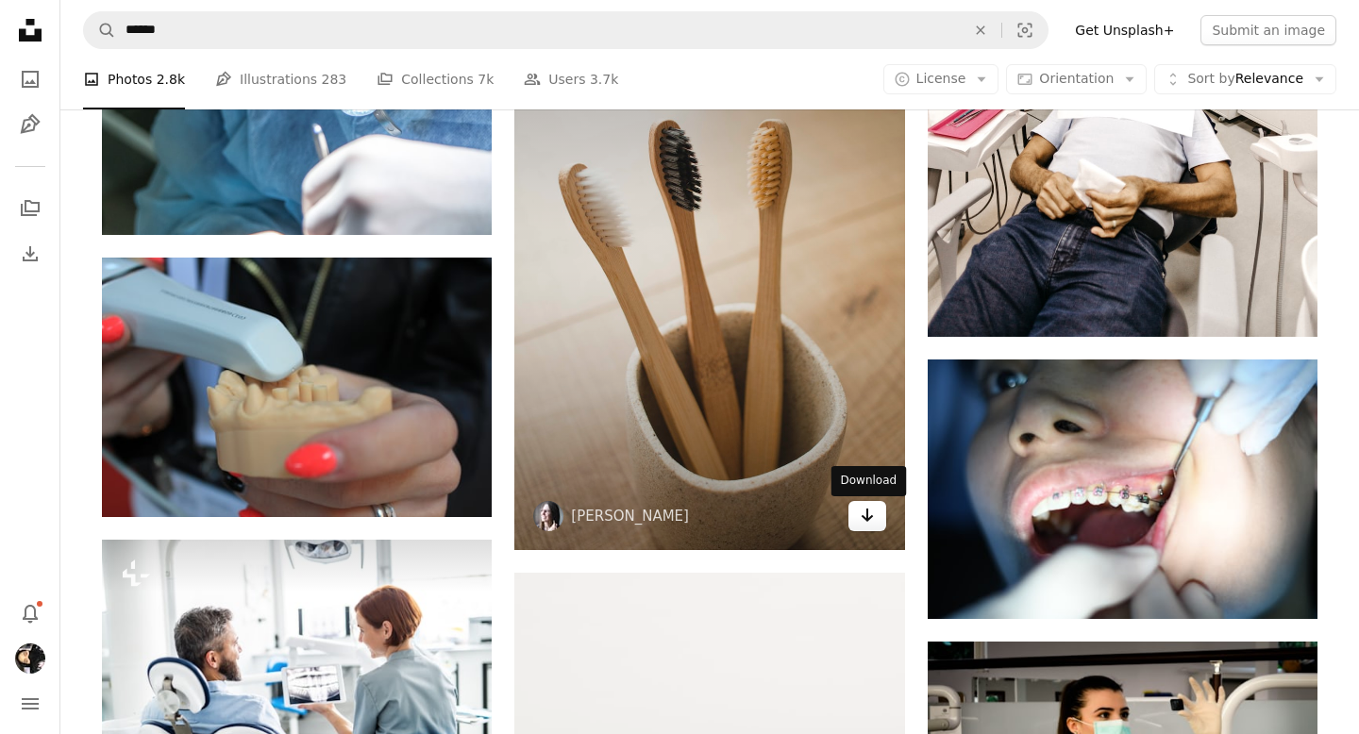
click at [870, 526] on icon "Arrow pointing down" at bounding box center [867, 515] width 15 height 23
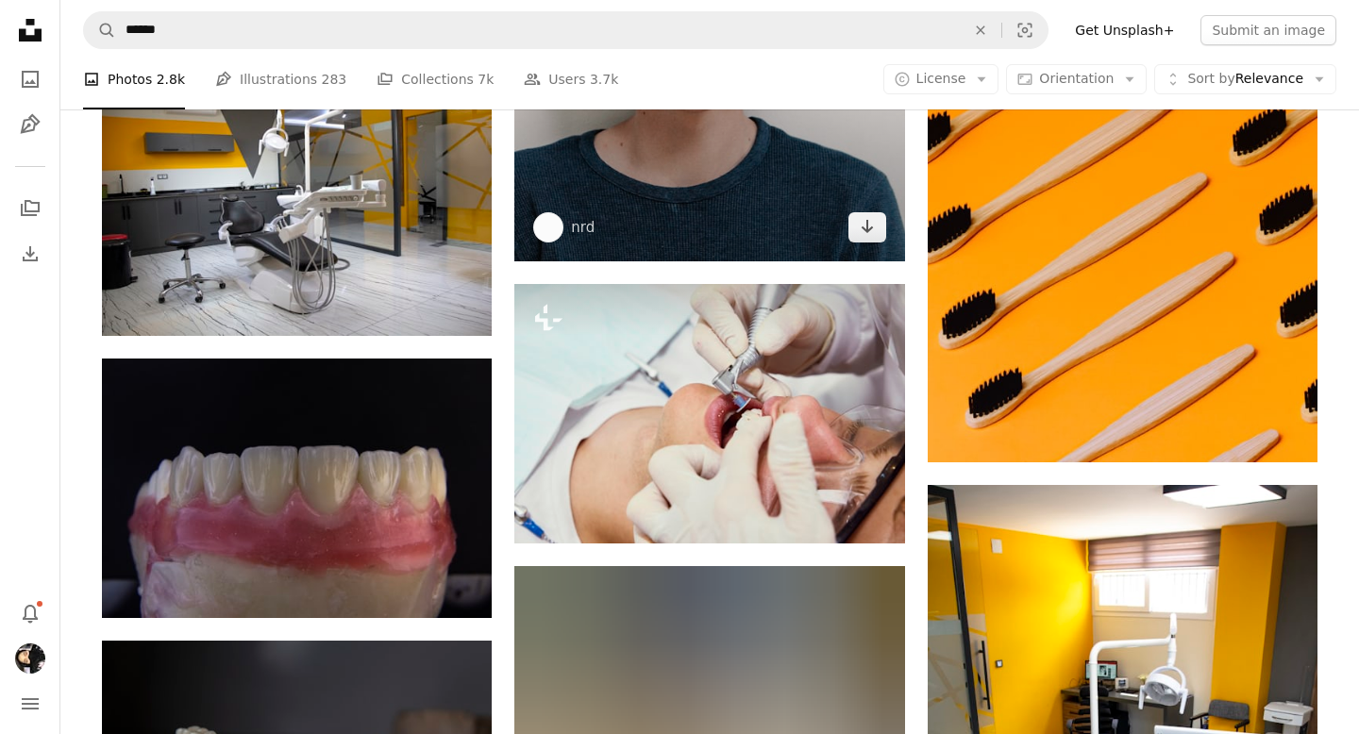
scroll to position [28285, 0]
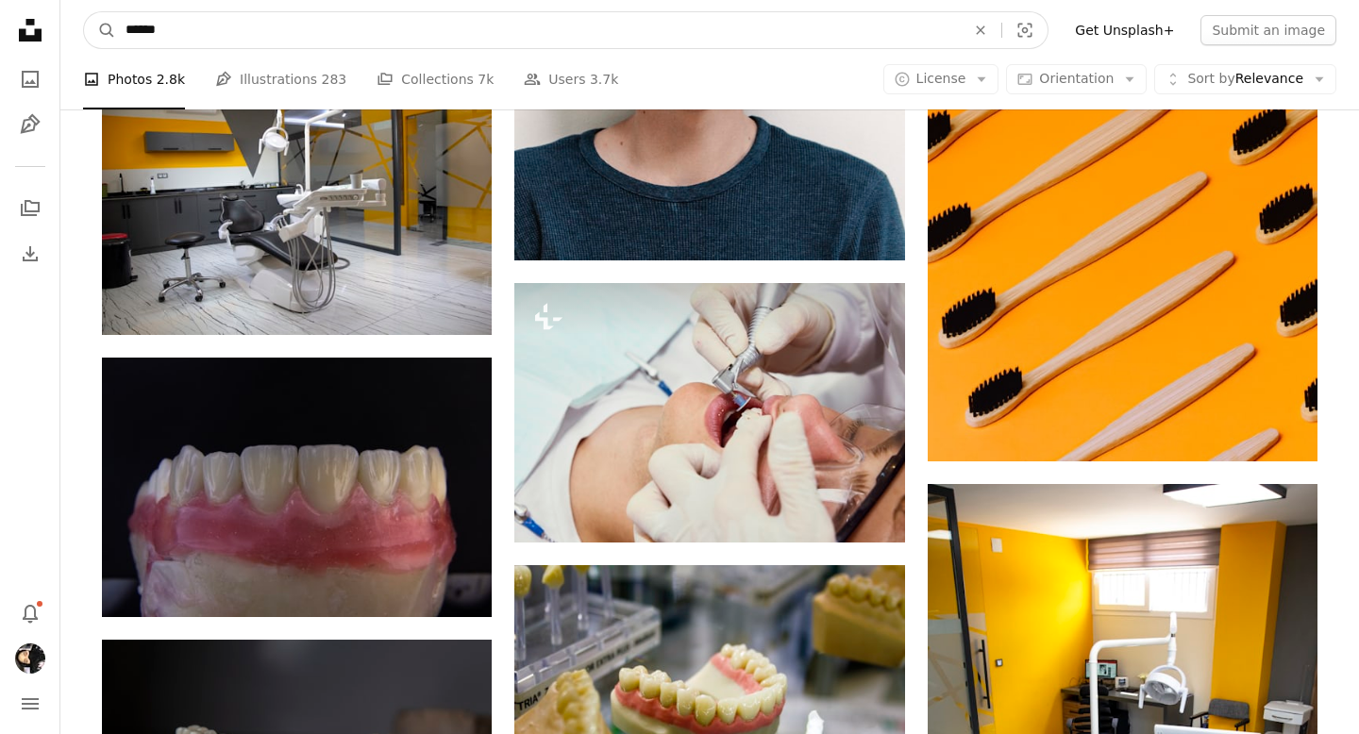
click at [260, 41] on input "******" at bounding box center [538, 30] width 844 height 36
drag, startPoint x: 234, startPoint y: 32, endPoint x: 78, endPoint y: 20, distance: 156.2
click at [78, 20] on nav "A magnifying glass ****** An X shape Visual search Filters Get Unsplash+ Submit…" at bounding box center [709, 30] width 1299 height 60
type input "**********"
click at [84, 12] on button "A magnifying glass" at bounding box center [100, 30] width 32 height 36
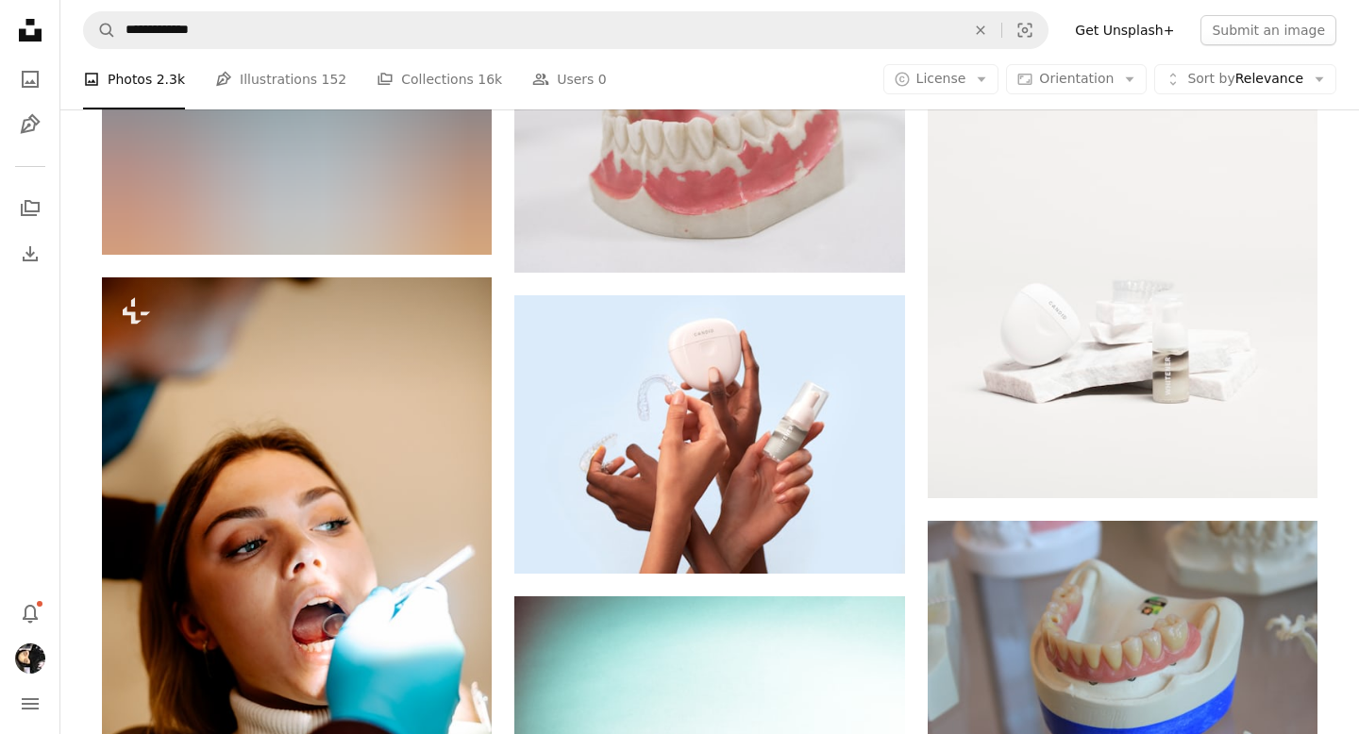
scroll to position [873, 0]
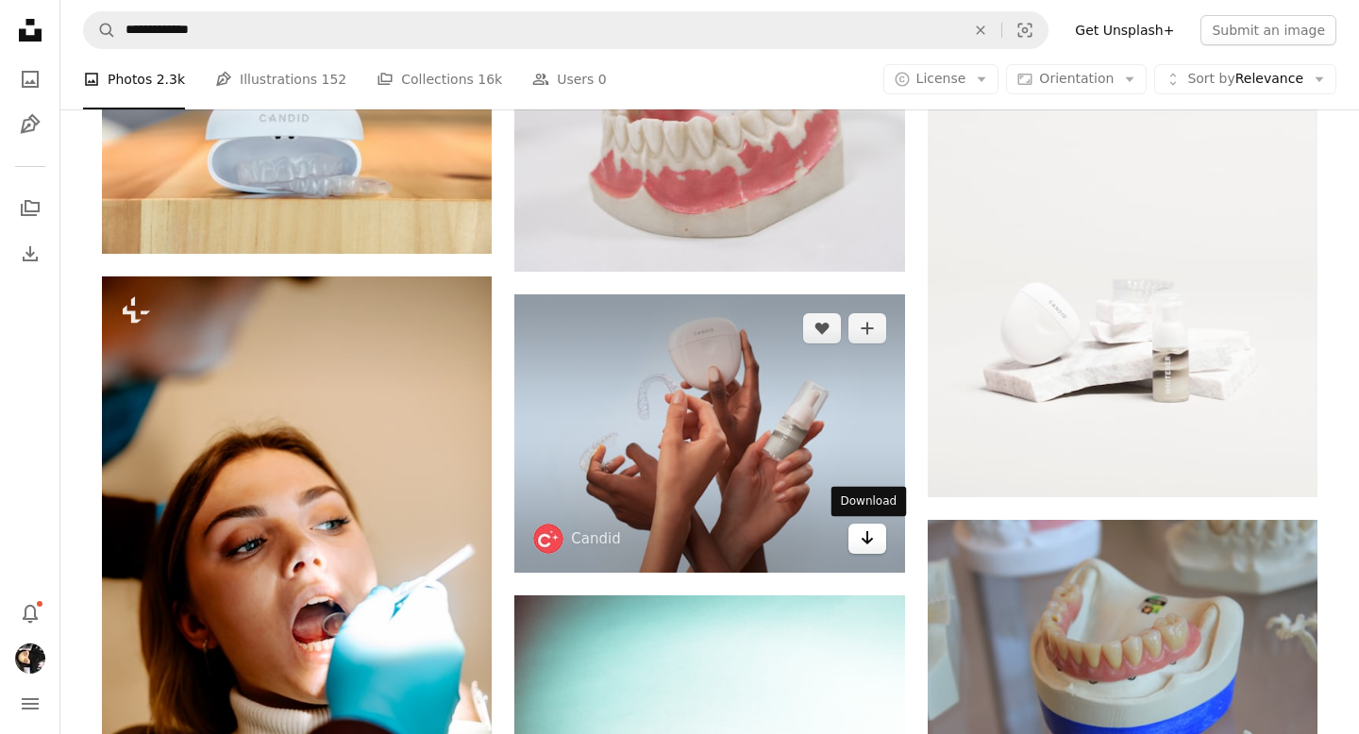
click at [869, 549] on link "Arrow pointing down" at bounding box center [868, 539] width 38 height 30
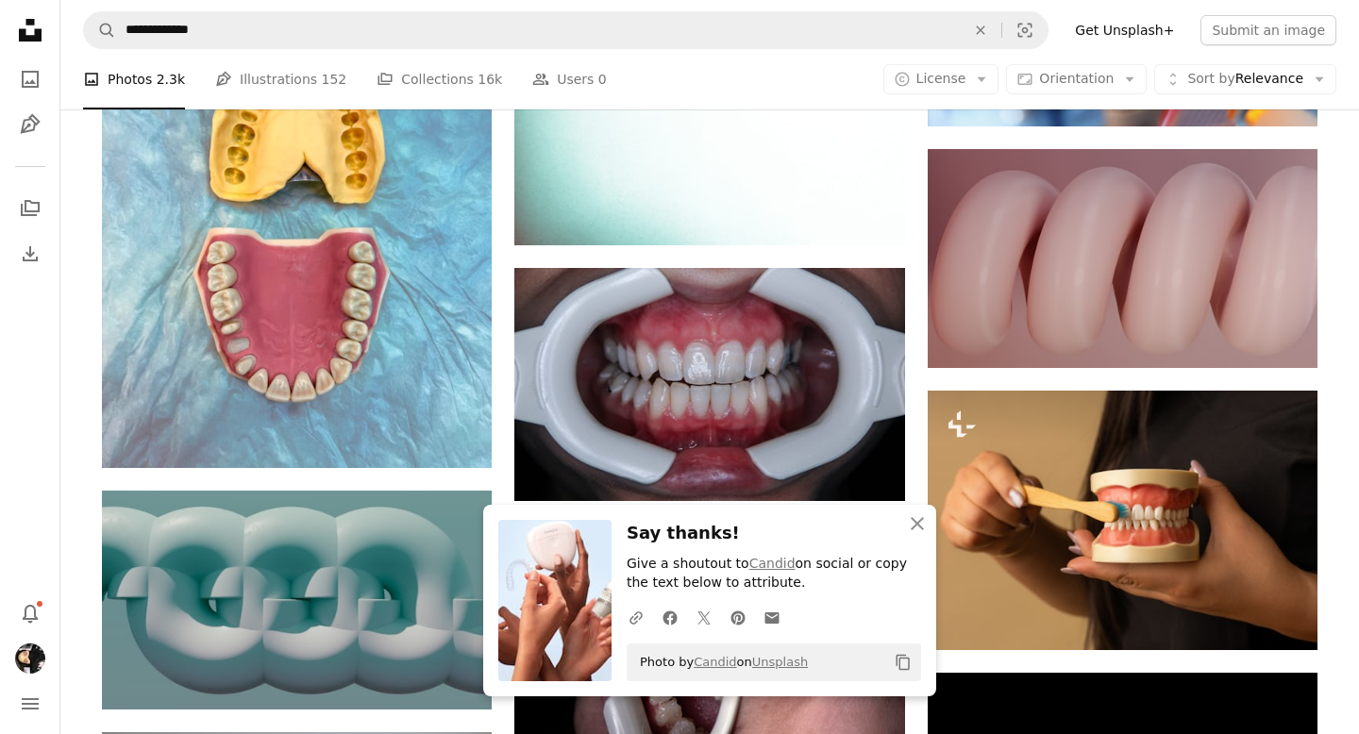
scroll to position [1947, 0]
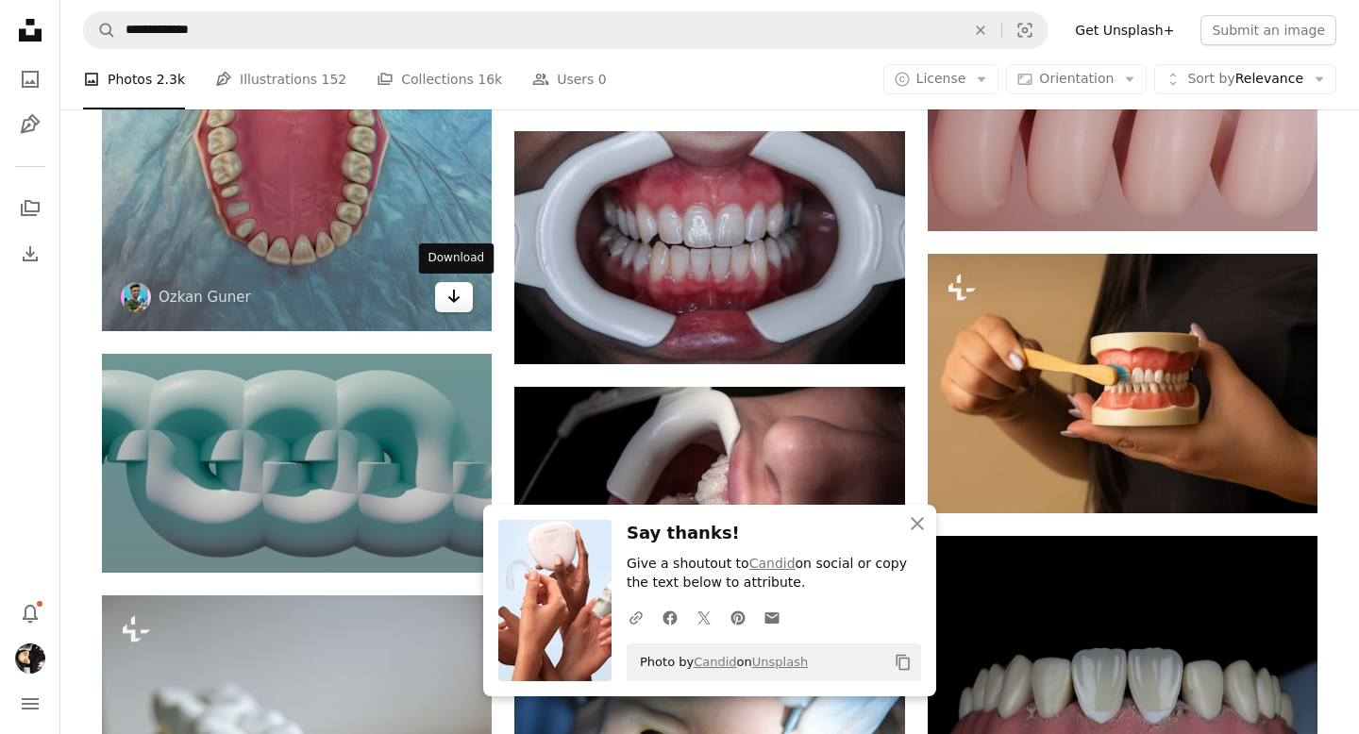
click at [463, 306] on link "Arrow pointing down" at bounding box center [454, 297] width 38 height 30
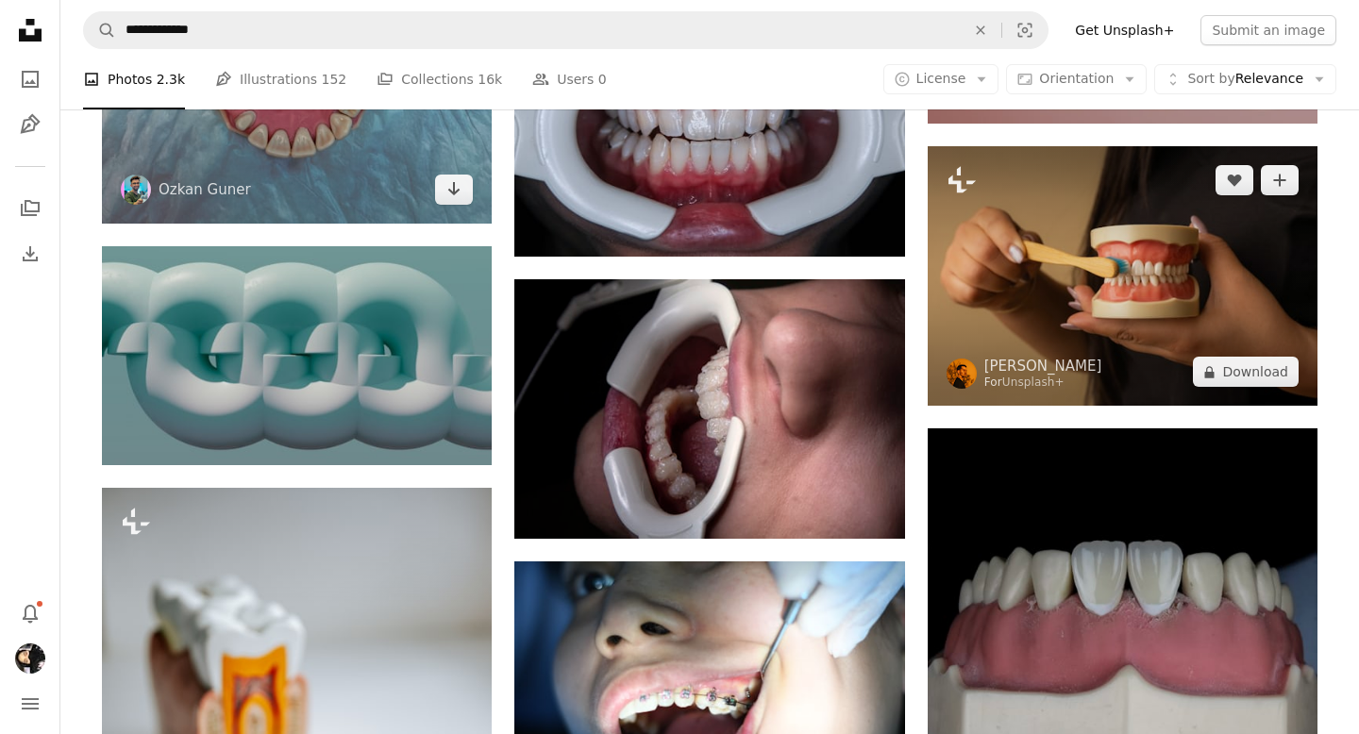
scroll to position [2087, 0]
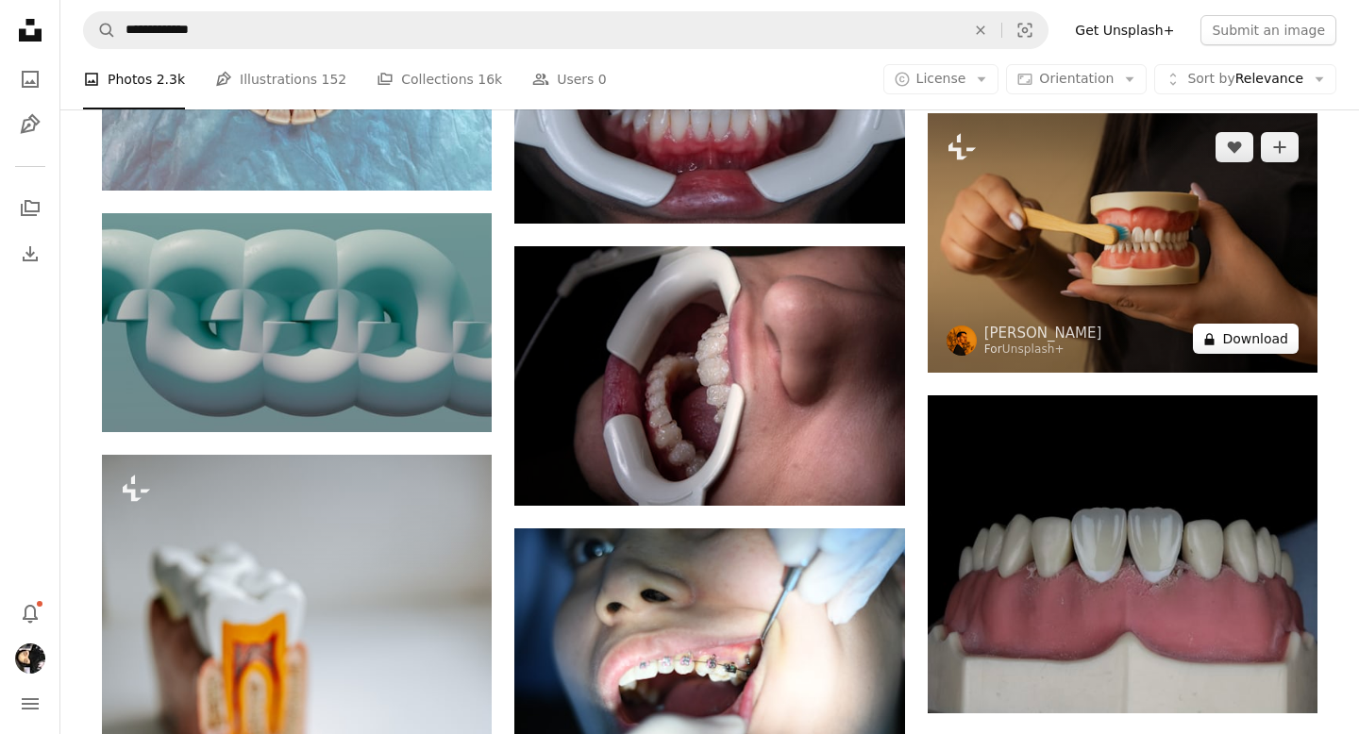
click at [1240, 349] on button "A lock Download" at bounding box center [1246, 339] width 106 height 30
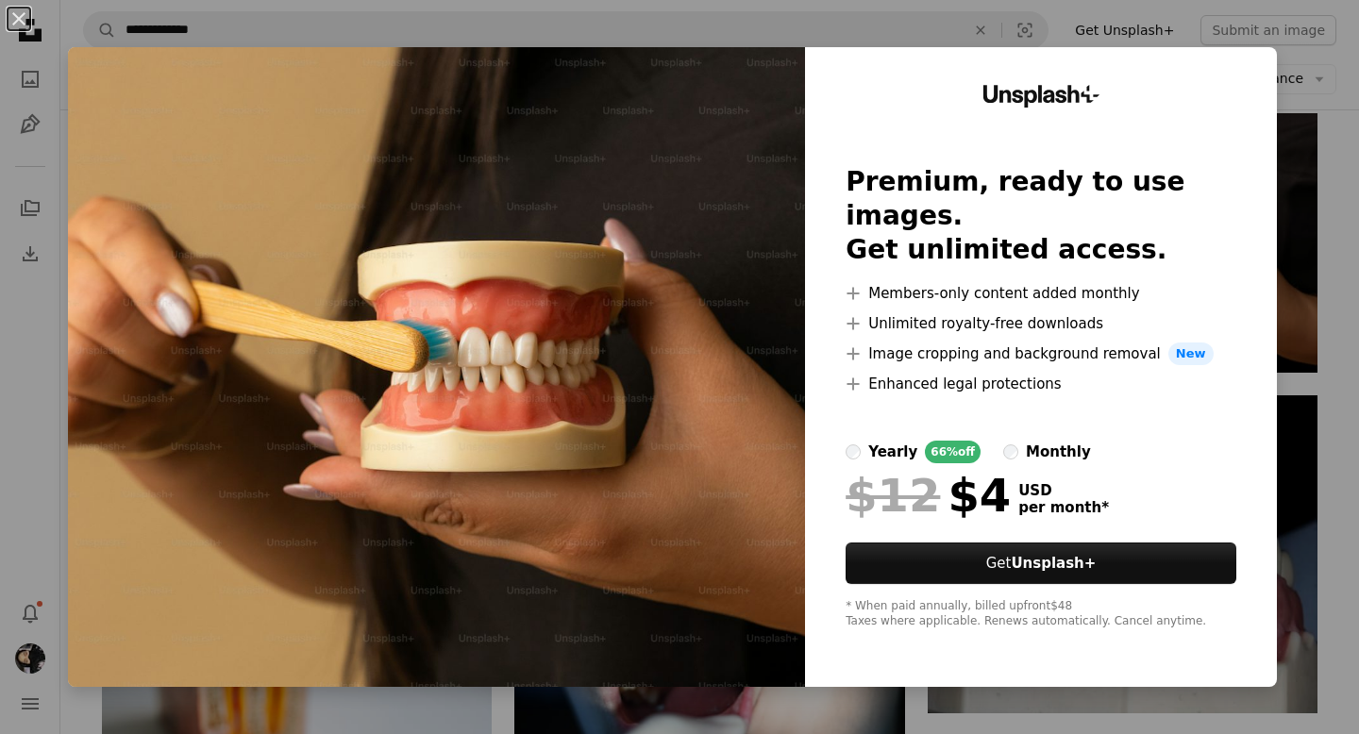
click at [1345, 181] on div "An X shape Unsplash+ Premium, ready to use images. Get unlimited access. A plus…" at bounding box center [679, 367] width 1359 height 734
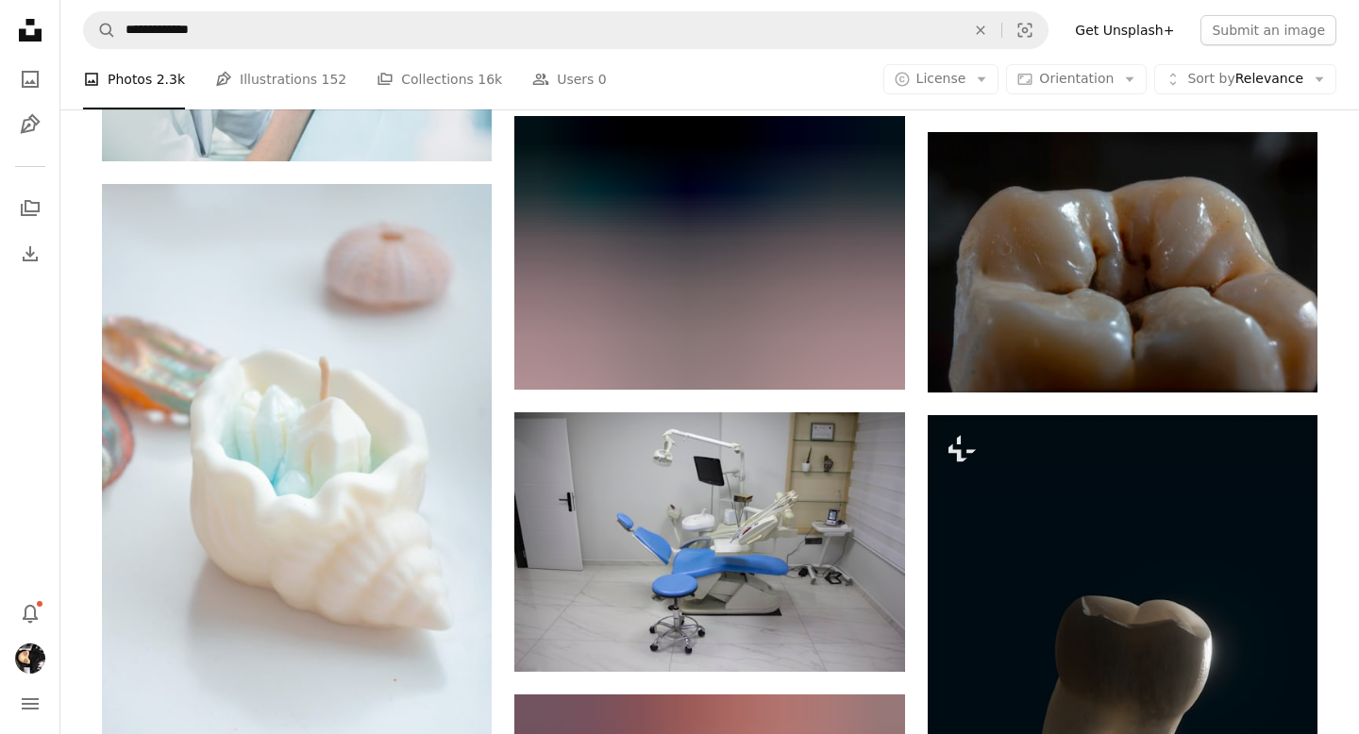
scroll to position [20589, 0]
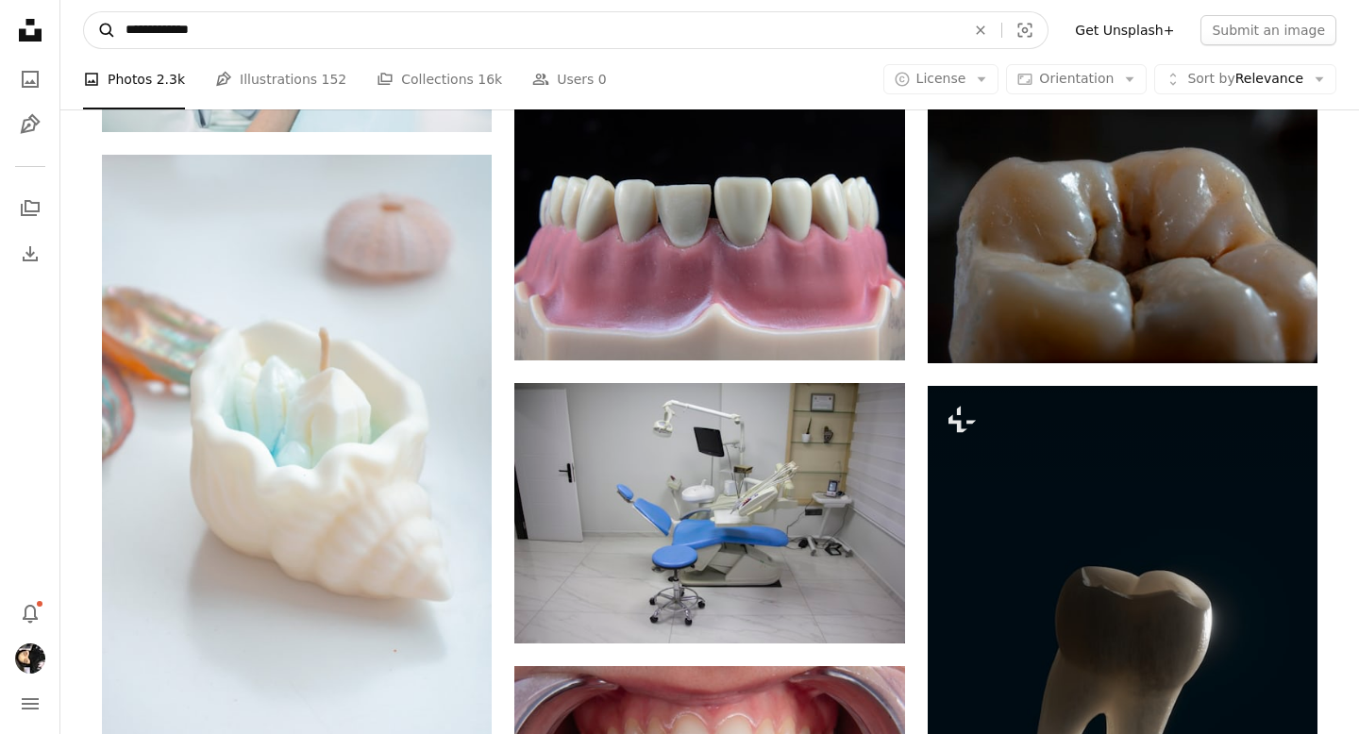
drag, startPoint x: 347, startPoint y: 41, endPoint x: 113, endPoint y: 25, distance: 234.6
click at [113, 25] on form "**********" at bounding box center [566, 30] width 966 height 38
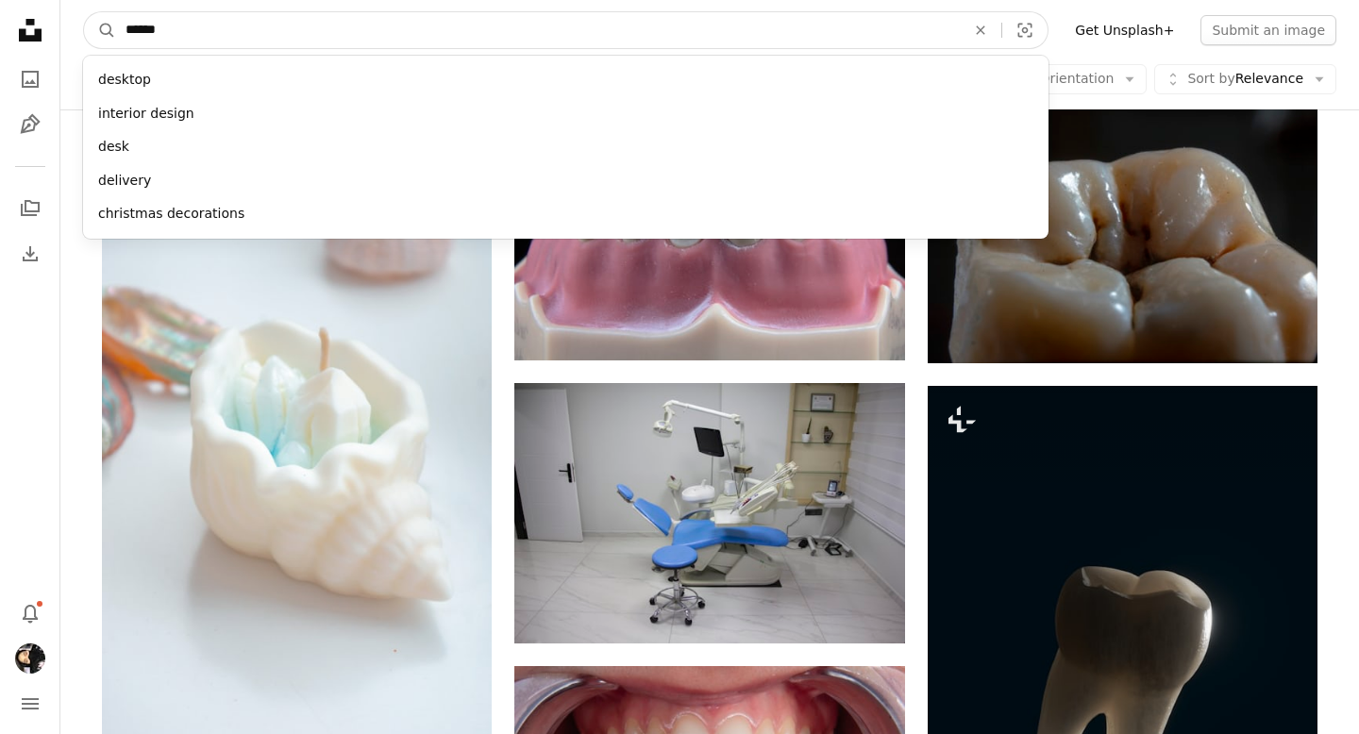
type input "*******"
click button "A magnifying glass" at bounding box center [100, 30] width 32 height 36
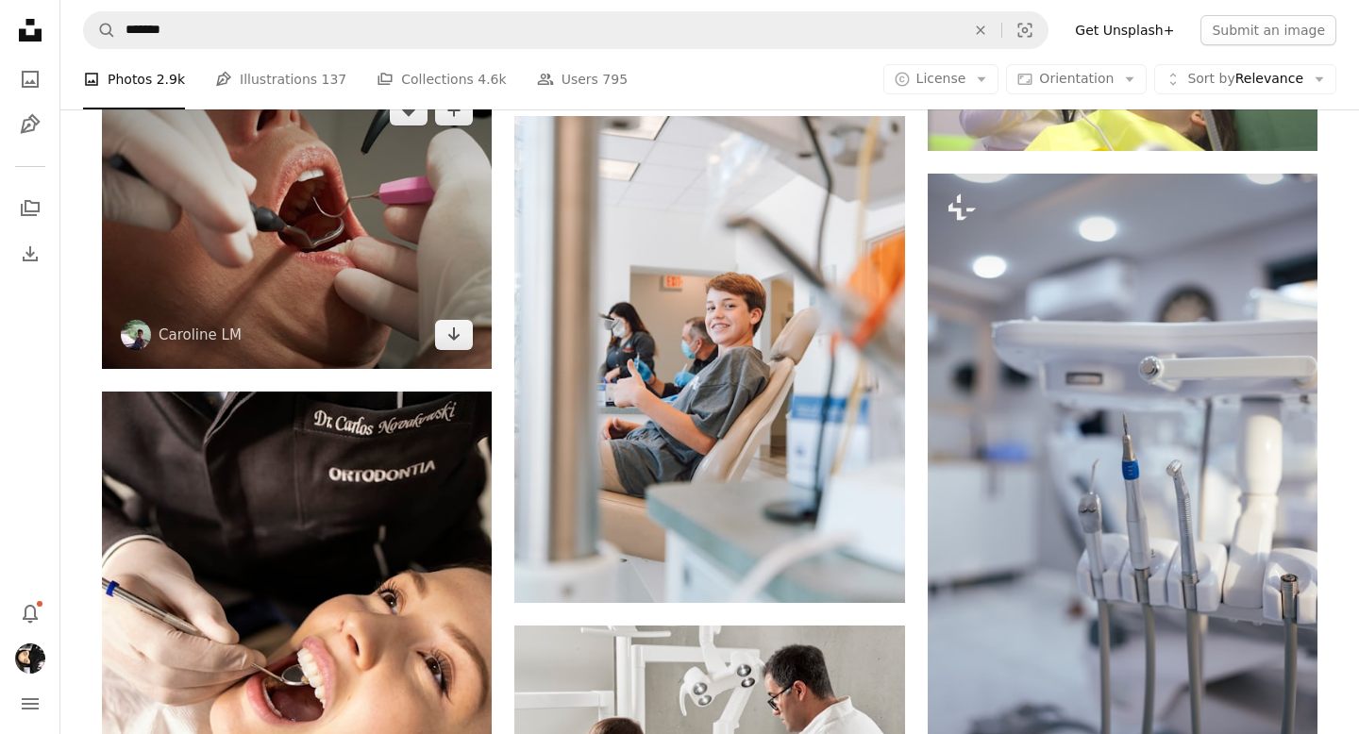
scroll to position [2790, 0]
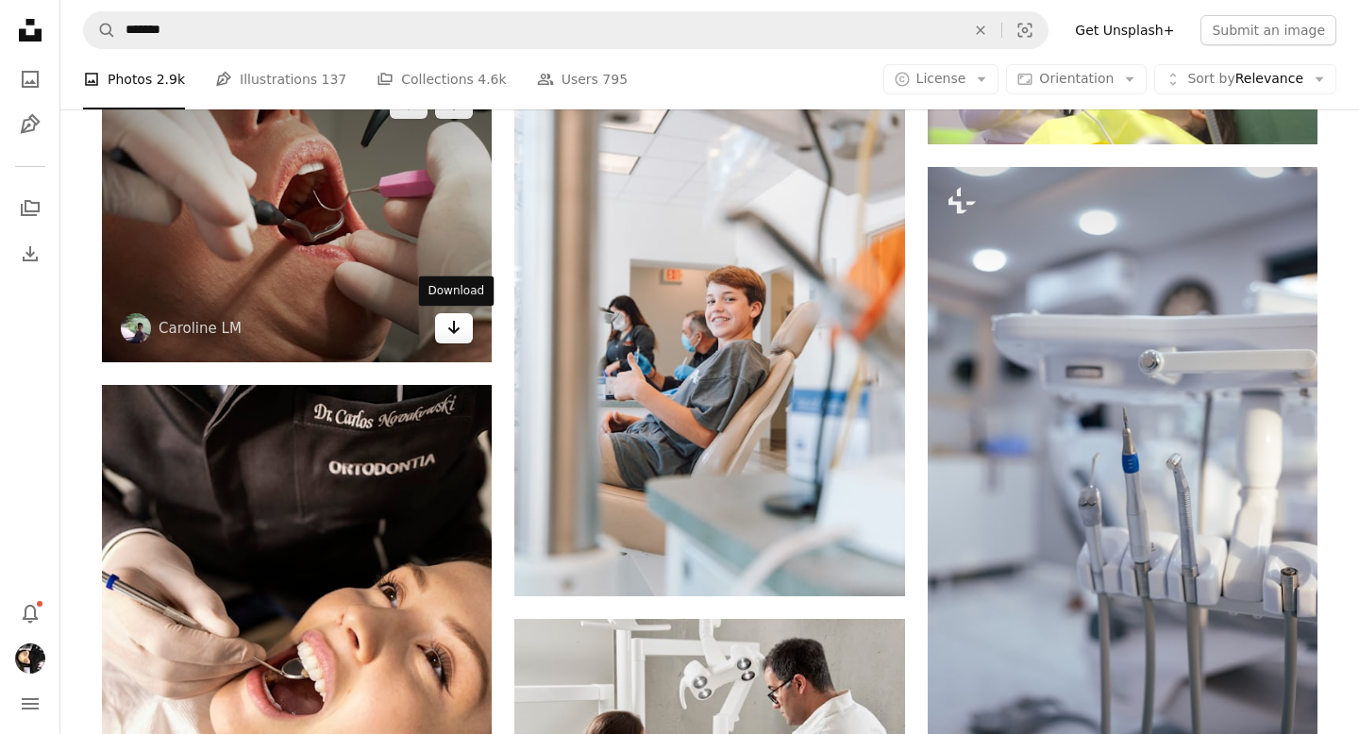
click at [453, 334] on icon "Arrow pointing down" at bounding box center [454, 327] width 15 height 23
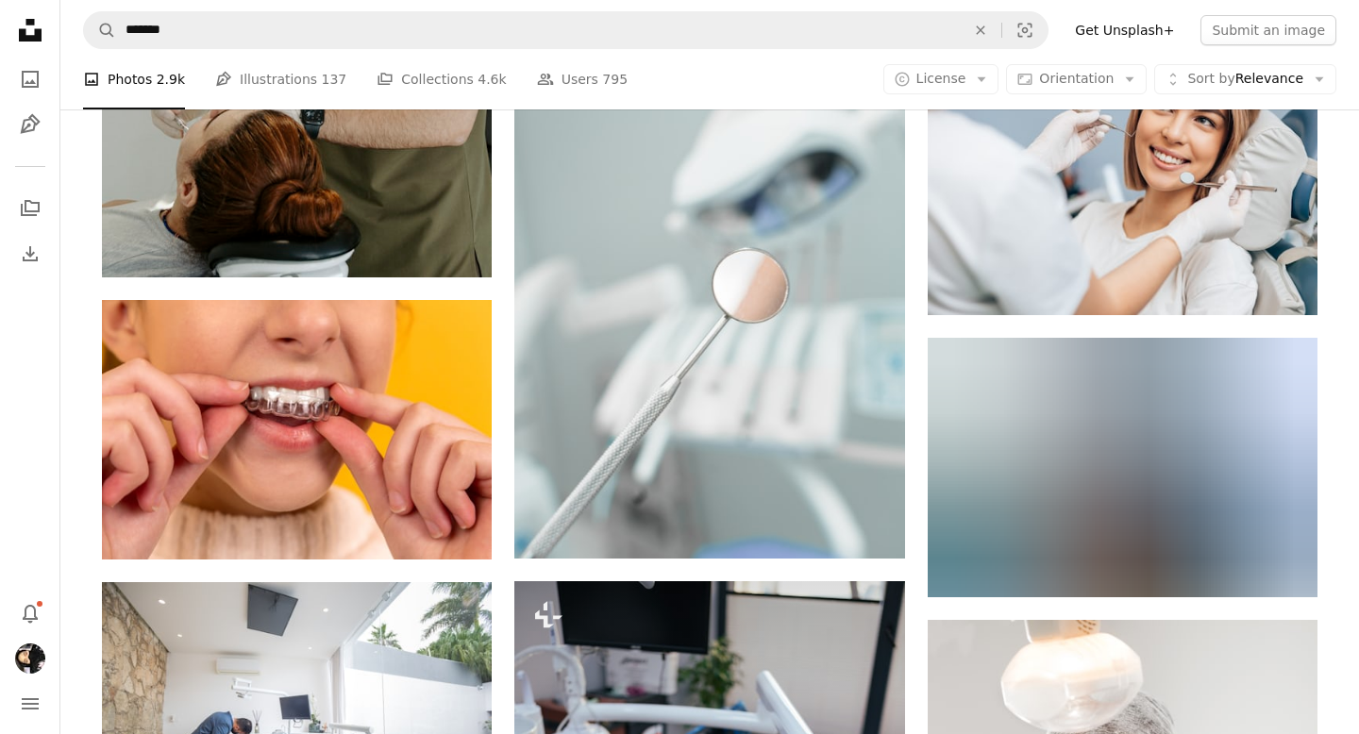
scroll to position [4038, 0]
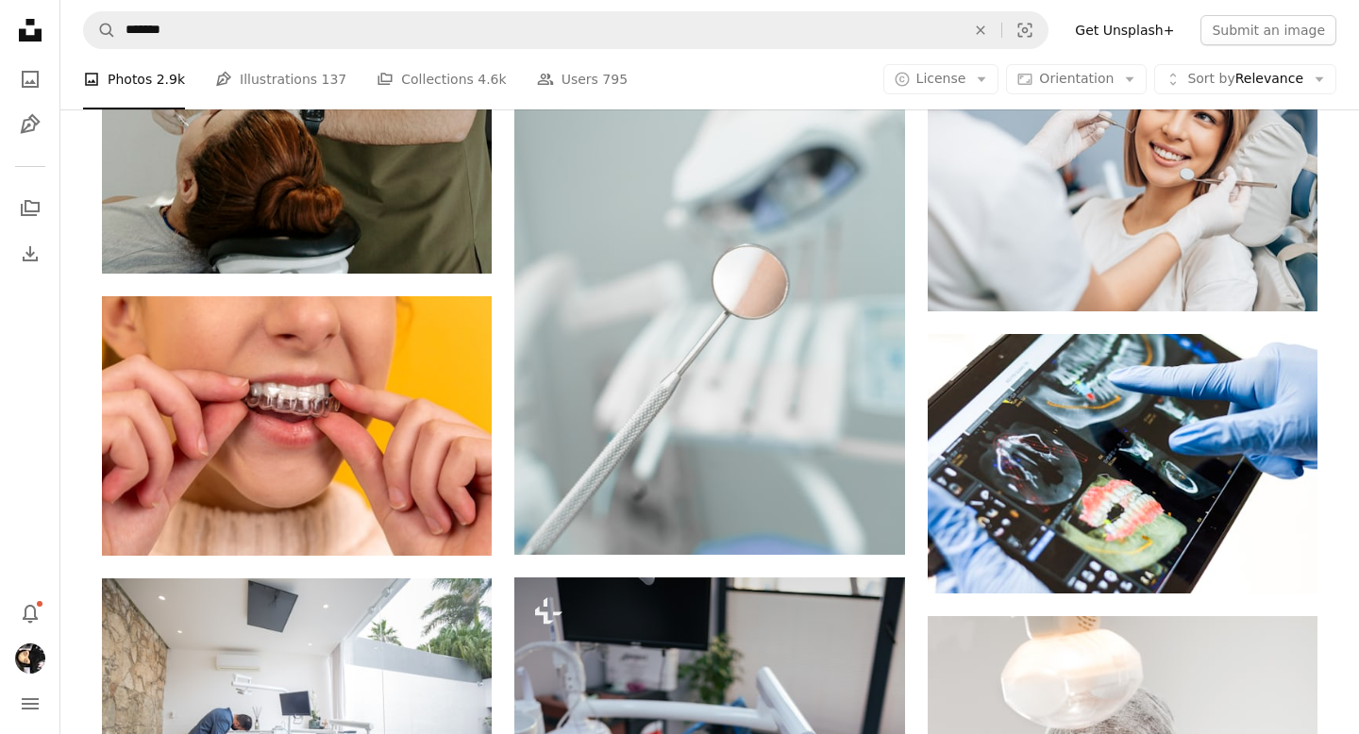
click at [1341, 509] on div "Plus sign for Unsplash+ A heart A plus sign Getty Images For Unsplash+ A lock D…" at bounding box center [709, 147] width 1299 height 7853
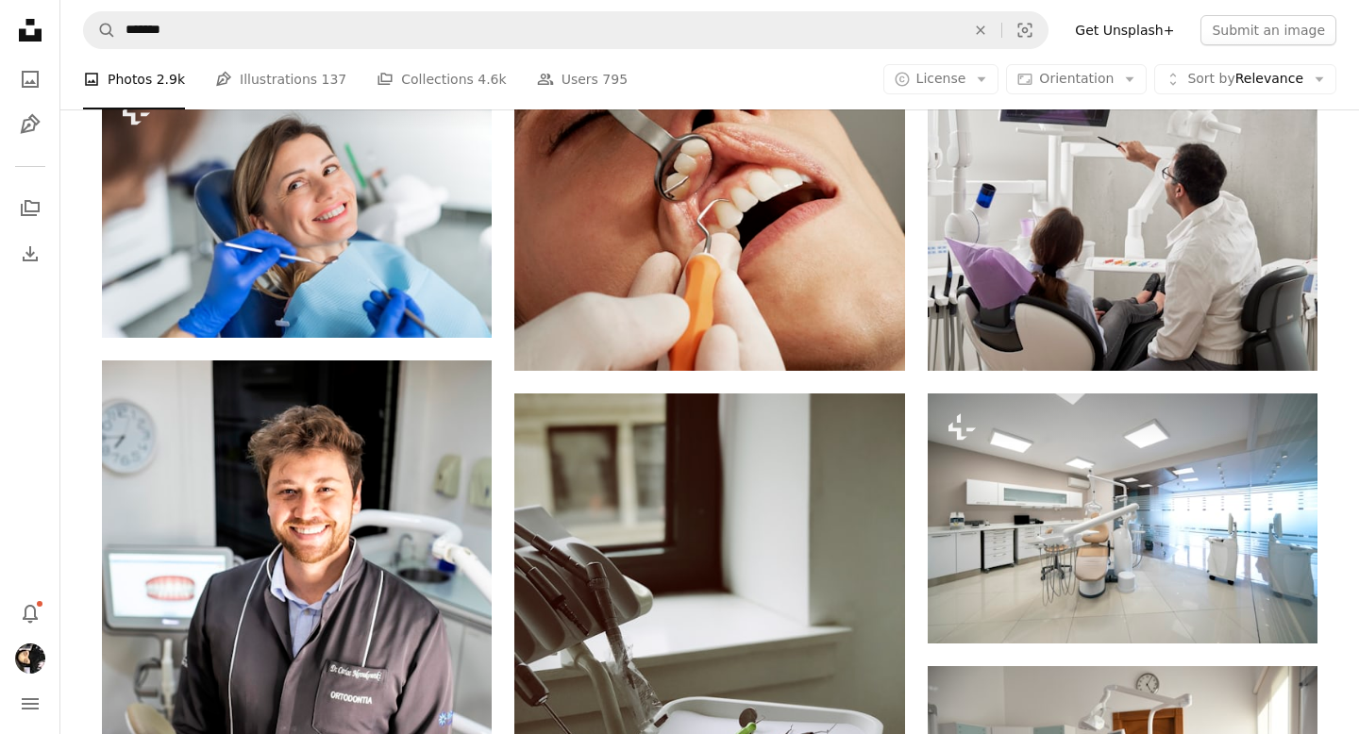
scroll to position [0, 0]
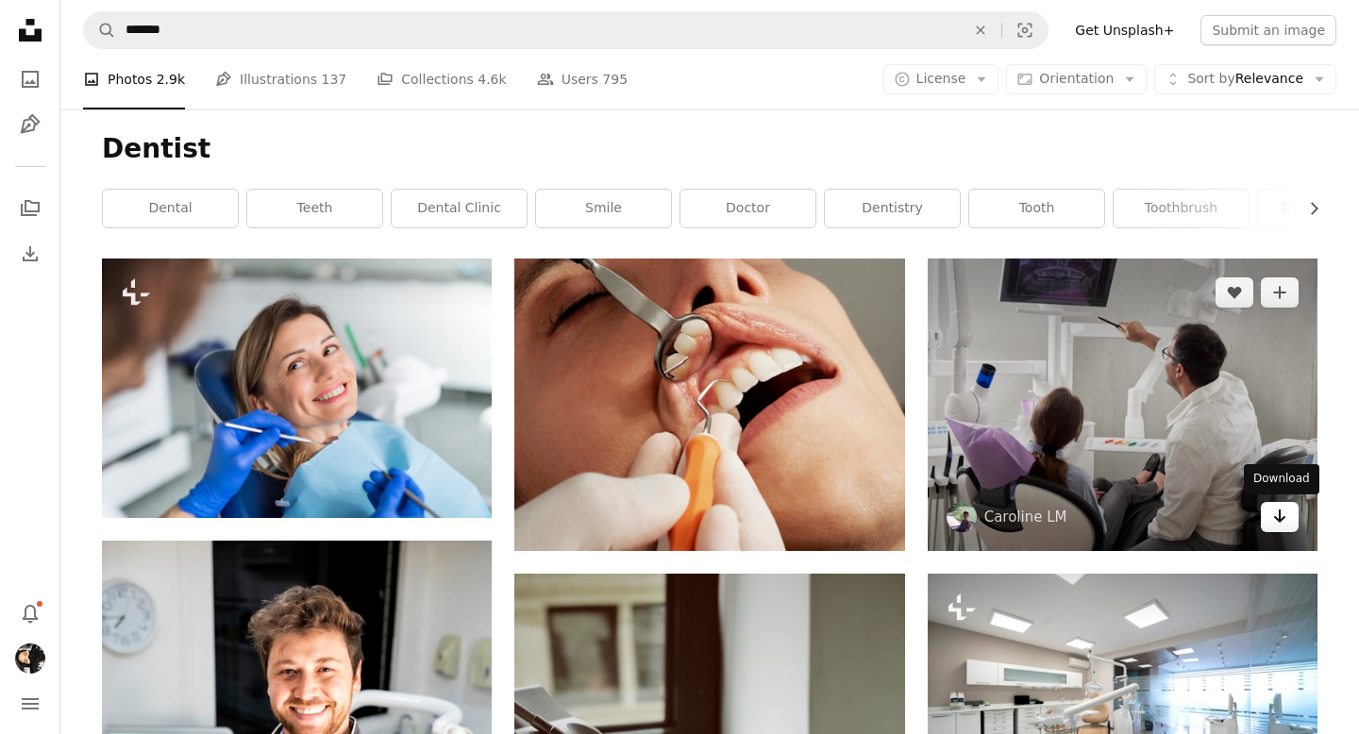
click at [1290, 527] on link "Arrow pointing down" at bounding box center [1280, 517] width 38 height 30
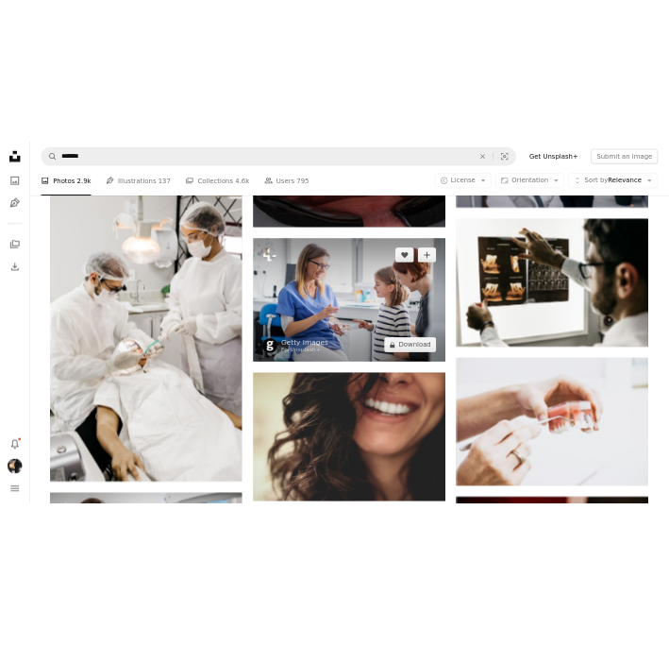
scroll to position [1267, 0]
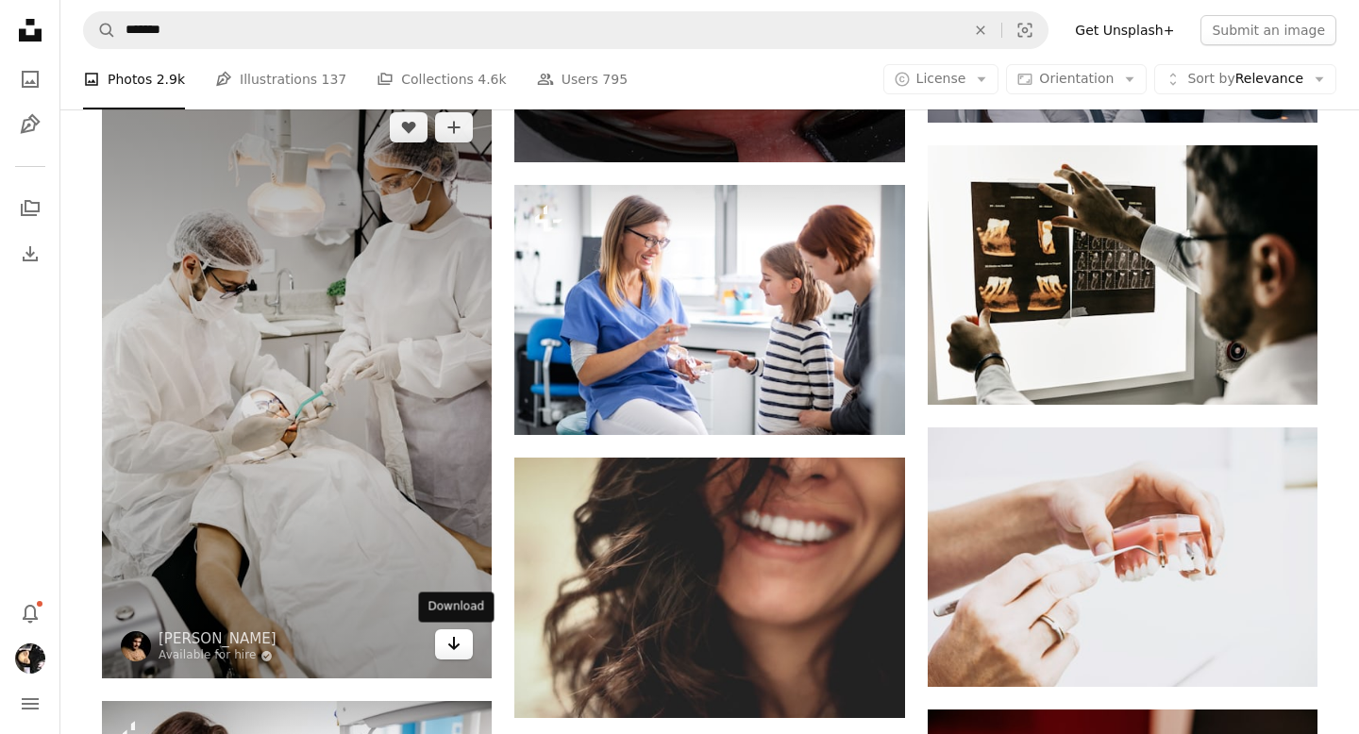
click at [447, 648] on icon "Arrow pointing down" at bounding box center [454, 643] width 15 height 23
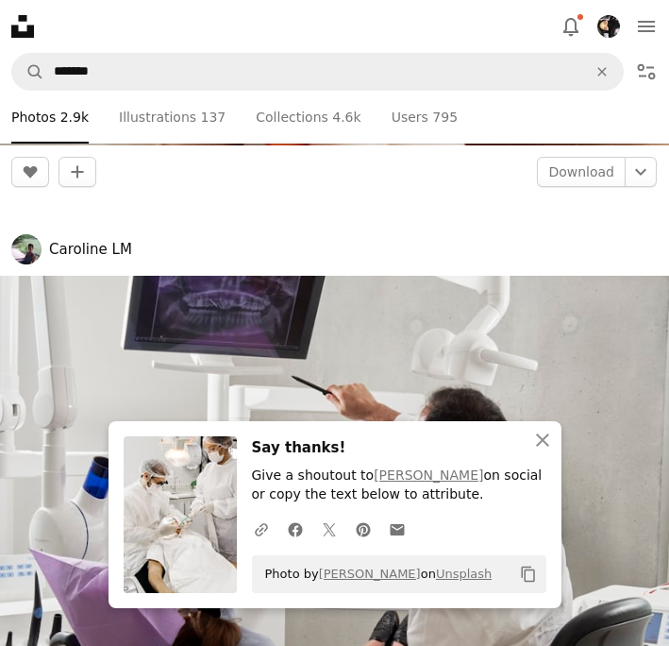
scroll to position [61791, 0]
